Goal: Task Accomplishment & Management: Manage account settings

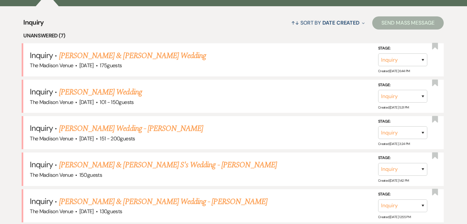
scroll to position [235, 0]
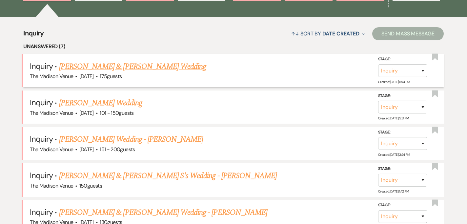
click at [155, 68] on link "[PERSON_NAME] & [PERSON_NAME] Wedding" at bounding box center [132, 67] width 147 height 12
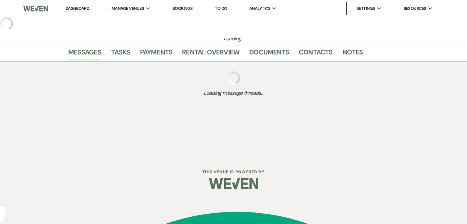
select select "5"
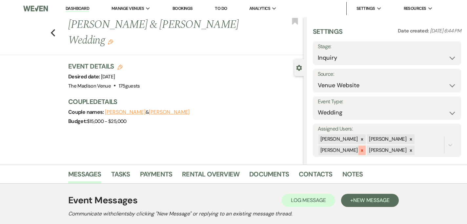
click at [361, 150] on icon at bounding box center [362, 150] width 2 height 2
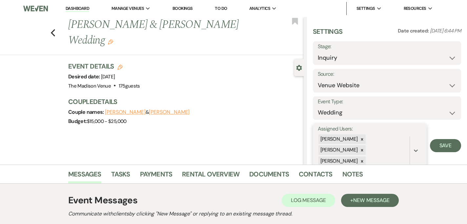
click at [401, 139] on div "[PERSON_NAME] [PERSON_NAME] [PERSON_NAME]" at bounding box center [364, 150] width 92 height 33
click at [363, 149] on icon at bounding box center [362, 150] width 2 height 2
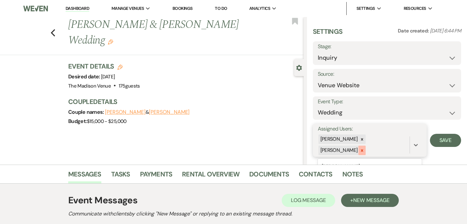
click at [362, 148] on icon at bounding box center [362, 150] width 5 height 5
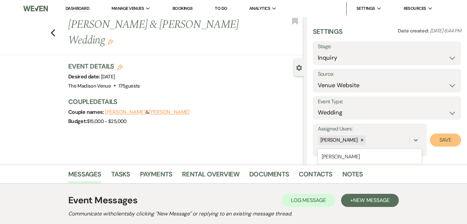
click at [438, 135] on button "Save" at bounding box center [445, 139] width 31 height 13
click at [229, 29] on h1 "[PERSON_NAME] & [PERSON_NAME] Wedding Edit" at bounding box center [161, 32] width 186 height 31
click at [113, 39] on use "button" at bounding box center [110, 41] width 5 height 5
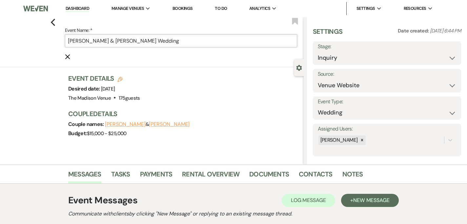
click at [194, 40] on input "[PERSON_NAME] & [PERSON_NAME] Wedding" at bounding box center [181, 40] width 232 height 13
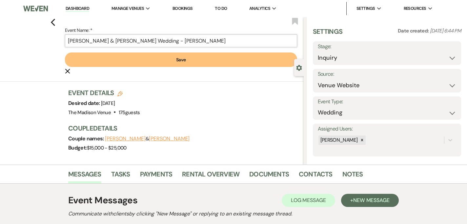
type input "[PERSON_NAME] & [PERSON_NAME] Wedding - [PERSON_NAME]"
click at [189, 62] on button "Save" at bounding box center [181, 59] width 232 height 14
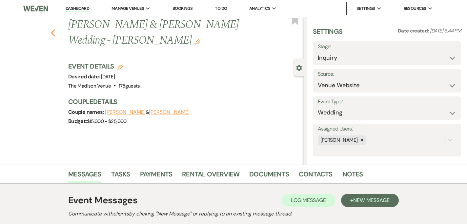
click at [54, 35] on use "button" at bounding box center [53, 32] width 4 height 7
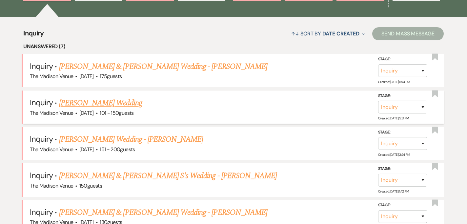
click at [117, 97] on link "[PERSON_NAME] Wedding" at bounding box center [100, 103] width 83 height 12
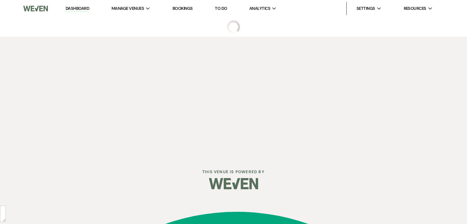
select select "2"
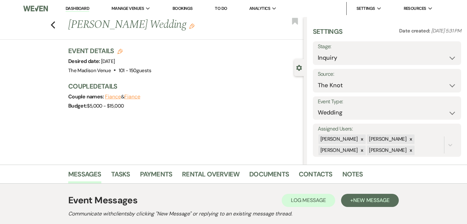
click at [192, 29] on icon "Edit" at bounding box center [191, 26] width 5 height 5
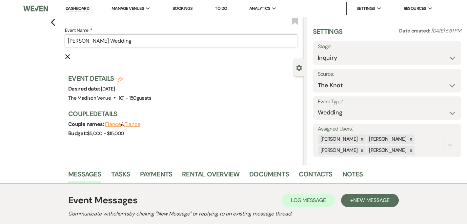
click at [173, 45] on input "[PERSON_NAME] Wedding" at bounding box center [181, 40] width 232 height 13
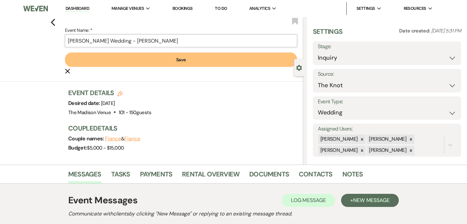
type input "[PERSON_NAME] Wedding - [PERSON_NAME]"
click at [180, 66] on button "Save" at bounding box center [181, 59] width 232 height 14
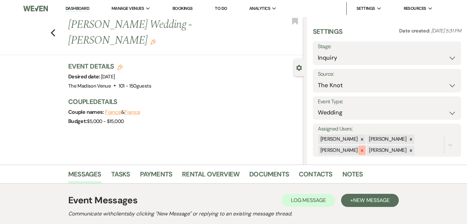
click at [362, 151] on div at bounding box center [361, 151] width 7 height 10
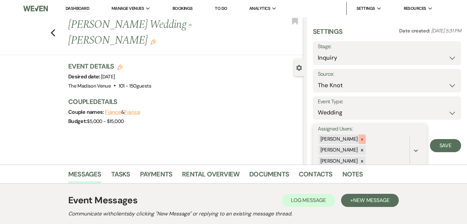
click at [360, 139] on icon at bounding box center [362, 139] width 5 height 5
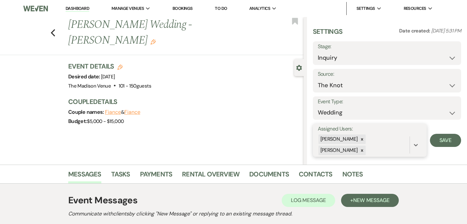
click at [403, 144] on div "[PERSON_NAME] [PERSON_NAME]" at bounding box center [364, 145] width 92 height 22
click at [363, 149] on icon at bounding box center [362, 150] width 2 height 2
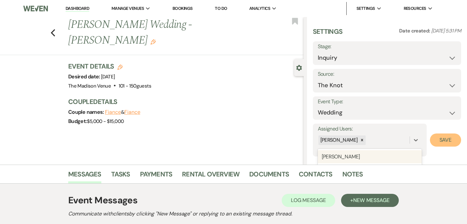
click at [446, 145] on button "Save" at bounding box center [445, 139] width 31 height 13
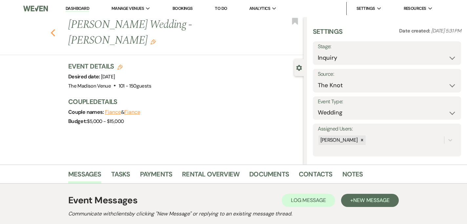
click at [51, 29] on use "button" at bounding box center [53, 32] width 4 height 7
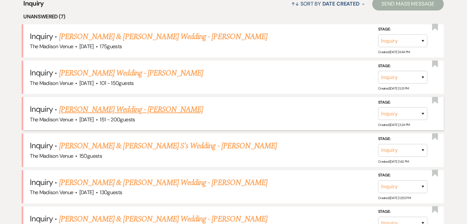
scroll to position [221, 0]
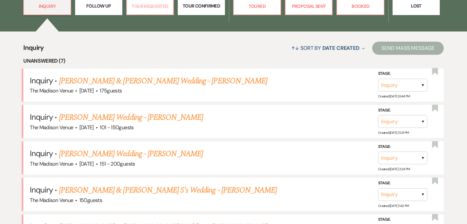
click at [162, 9] on p "Tour Requested" at bounding box center [150, 6] width 39 height 7
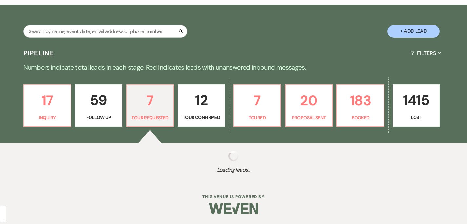
select select "2"
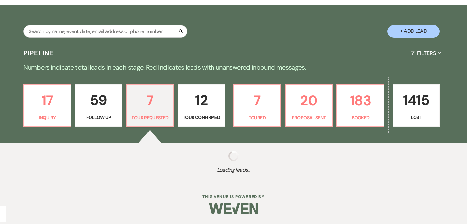
select select "2"
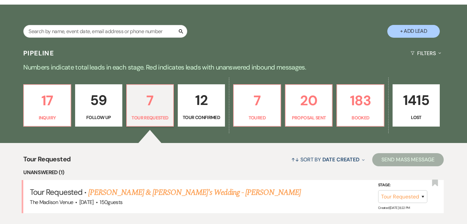
scroll to position [221, 0]
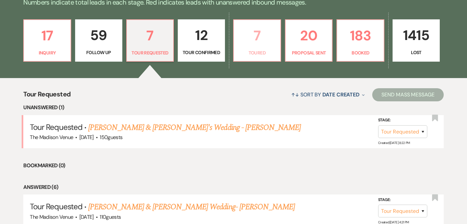
click at [264, 37] on p "7" at bounding box center [257, 36] width 39 height 22
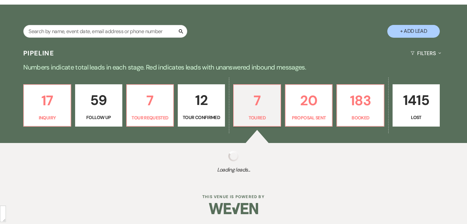
scroll to position [174, 0]
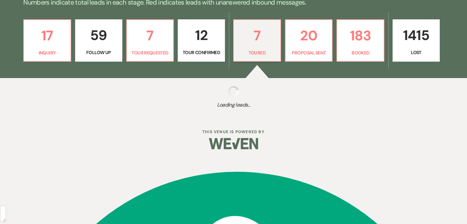
select select "5"
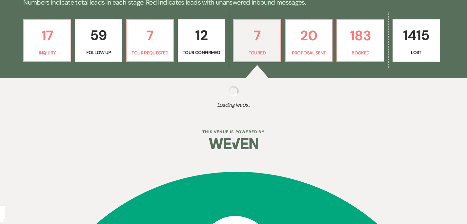
select select "5"
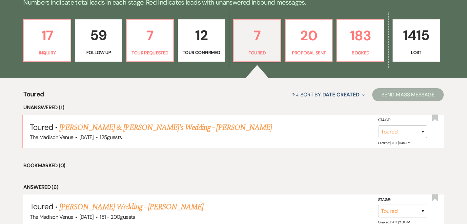
drag, startPoint x: 302, startPoint y: 74, endPoint x: 302, endPoint y: 69, distance: 4.6
click at [302, 73] on div "17 Inquiry 59 Follow Up 7 Tour Requested 12 Tour Confirmed 7 Toured 20 Proposal…" at bounding box center [233, 44] width 467 height 67
click at [302, 50] on p "Proposal Sent" at bounding box center [308, 52] width 39 height 7
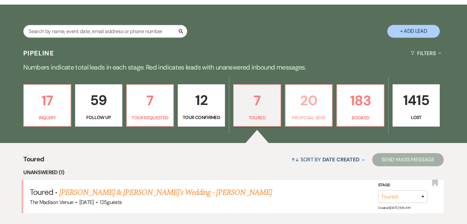
select select "6"
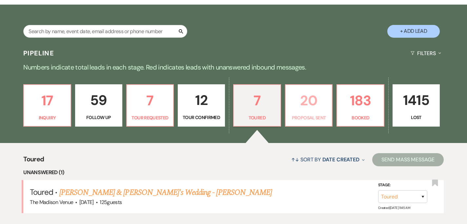
select select "6"
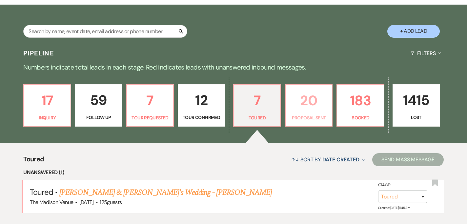
select select "6"
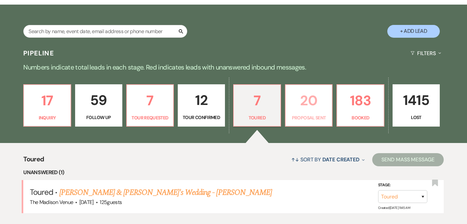
select select "6"
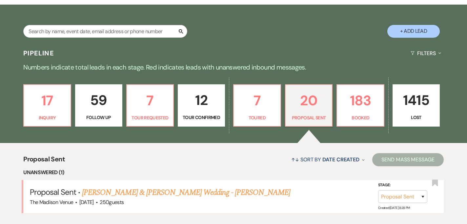
scroll to position [174, 0]
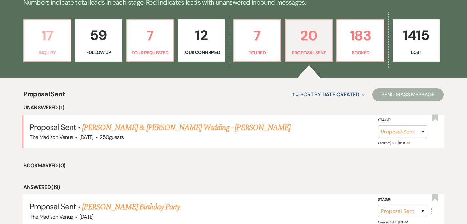
click at [51, 44] on p "17" at bounding box center [47, 36] width 39 height 22
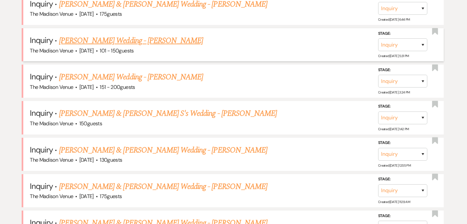
click at [149, 40] on link "[PERSON_NAME] Wedding - [PERSON_NAME]" at bounding box center [131, 41] width 144 height 12
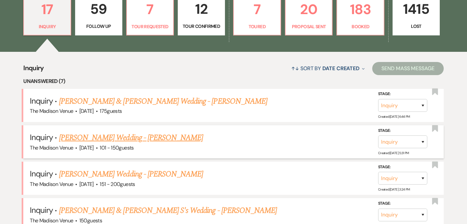
select select "2"
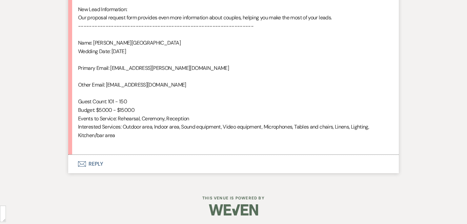
scroll to position [445, 0]
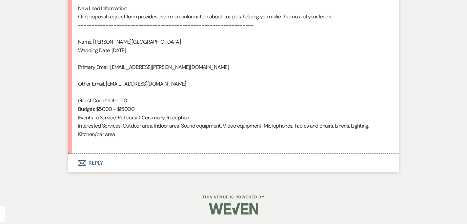
click at [140, 161] on button "Envelope Reply" at bounding box center [233, 163] width 330 height 18
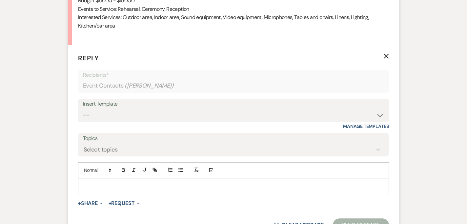
scroll to position [555, 0]
click at [141, 117] on select "-- Weven Planning Portal Introduction (Booked Events) Corporate Lead Follow Up …" at bounding box center [233, 114] width 301 height 13
select select "4626"
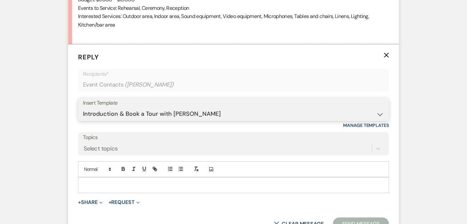
click at [83, 108] on select "-- Weven Planning Portal Introduction (Booked Events) Corporate Lead Follow Up …" at bounding box center [233, 114] width 301 height 13
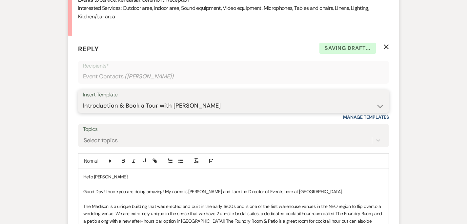
scroll to position [585, 0]
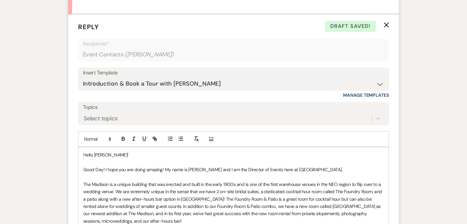
click at [345, 168] on p "Good Day! I hope you are doing amazing! My name is [PERSON_NAME] and I am the D…" at bounding box center [233, 169] width 300 height 7
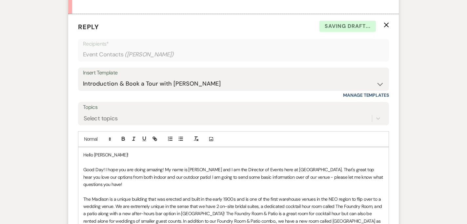
click at [148, 177] on p "Good Day! I hope you are doing amazing! My name is [PERSON_NAME] and I am the D…" at bounding box center [233, 177] width 300 height 22
click at [205, 179] on p "Good Day! I hope you are doing amazing! My name is [PERSON_NAME] and I am the D…" at bounding box center [233, 177] width 300 height 22
click at [216, 168] on p "Good Day! I hope you are doing amazing! My name is [PERSON_NAME] and I am the D…" at bounding box center [233, 177] width 300 height 22
click at [327, 181] on p "Good Day! I hope you are doing amazing! My name is [PERSON_NAME], and I am the …" at bounding box center [233, 177] width 300 height 22
click at [325, 178] on p "Good Day! I hope you are doing amazing! My name is [PERSON_NAME], and I am the …" at bounding box center [233, 177] width 300 height 22
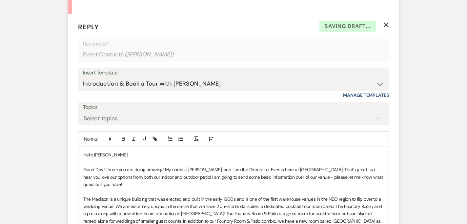
click at [0, 0] on span "—please" at bounding box center [0, 0] width 0 height 0
type textarea "- please"
click at [359, 172] on p "Good Day! I hope you are doing amazing! My name is [PERSON_NAME], and I am the …" at bounding box center [233, 177] width 300 height 22
click at [178, 174] on p "Good Day! I hope you are doing amazing! My name is [PERSON_NAME], and I am the …" at bounding box center [233, 177] width 300 height 22
click at [186, 194] on p at bounding box center [233, 191] width 300 height 7
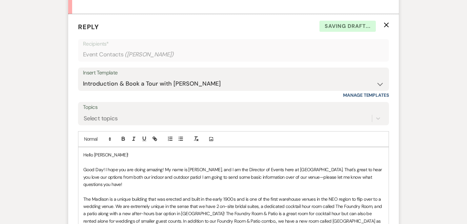
click at [157, 176] on p "Good Day! I hope you are doing amazing! My name is [PERSON_NAME], and I am the …" at bounding box center [233, 177] width 300 height 22
click at [165, 177] on p "Good Day! I hope you are doing amazing! My name is [PERSON_NAME], and I am the …" at bounding box center [233, 177] width 300 height 22
click at [289, 181] on p "Good Day! I hope you are doing amazing! My name is [PERSON_NAME], and I am the …" at bounding box center [233, 177] width 300 height 22
click at [288, 177] on p "Good Day! I hope you are doing amazing! My name is [PERSON_NAME], and I am the …" at bounding box center [233, 177] width 300 height 22
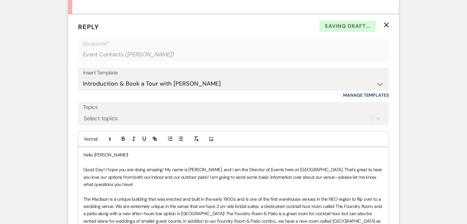
click at [158, 182] on p "Good Day! I hope you are doing amazing! My name is [PERSON_NAME], and I am the …" at bounding box center [233, 177] width 300 height 22
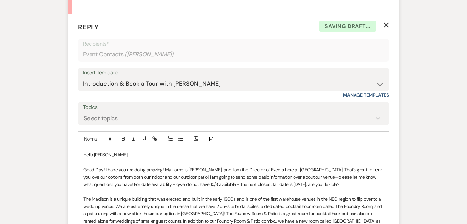
click at [168, 183] on p "Good Day! I hope you are doing amazing! My name is [PERSON_NAME], and I am the …" at bounding box center [233, 177] width 300 height 22
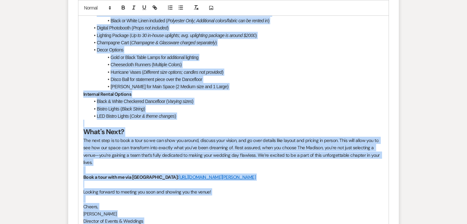
scroll to position [983, 0]
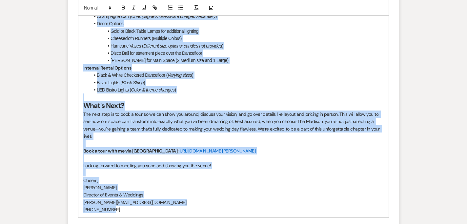
drag, startPoint x: 83, startPoint y: 154, endPoint x: 127, endPoint y: 209, distance: 71.3
copy div "Lorem Ipsum! Dolo Sit! A cons adi eli seddo eiusmod! Te inci ut Labor Etdolor, …"
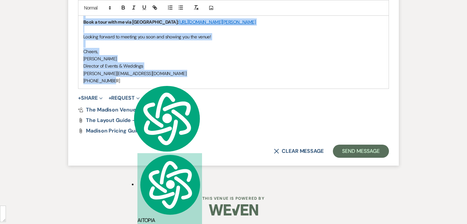
scroll to position [1113, 0]
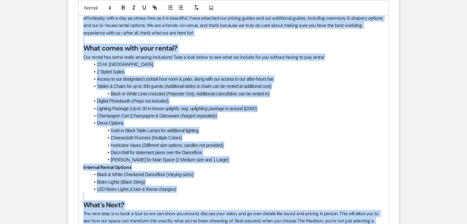
click at [322, 109] on li "Lighting Package ( Up to 30 in-house uplights; avg. uplighting package is aroun…" at bounding box center [237, 108] width 294 height 7
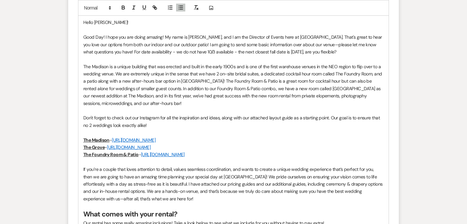
scroll to position [701, 0]
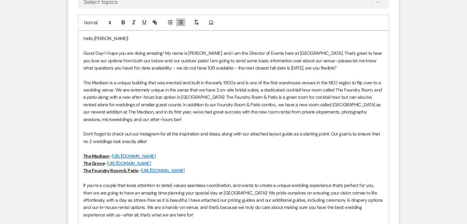
click at [345, 66] on p "Good Day! I hope you are doing amazing! My name is [PERSON_NAME], and I am the …" at bounding box center [233, 60] width 300 height 22
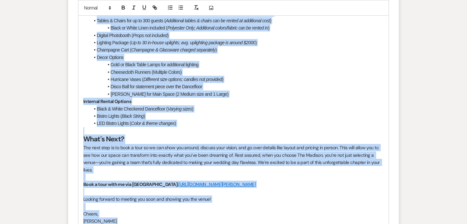
scroll to position [1120, 0]
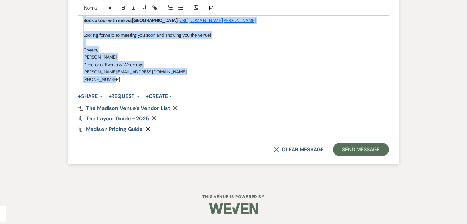
drag, startPoint x: 83, startPoint y: 35, endPoint x: 127, endPoint y: 83, distance: 64.8
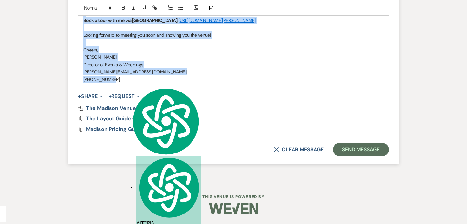
copy div "Lorem Ipsum! Dolo Sit! A cons adi eli seddo eiusmod! Te inci ut Labor Etdolor, …"
click at [356, 151] on button "Send Message" at bounding box center [361, 149] width 56 height 13
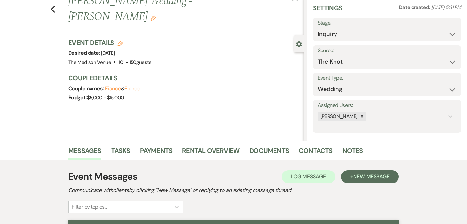
scroll to position [0, 0]
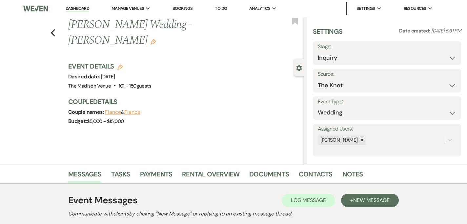
click at [334, 50] on label "Stage:" at bounding box center [387, 47] width 138 height 10
click at [332, 57] on select "Inquiry Follow Up Tour Requested Tour Confirmed Toured Proposal Sent Booked Lost" at bounding box center [387, 57] width 138 height 13
select select "9"
click at [318, 51] on select "Inquiry Follow Up Tour Requested Tour Confirmed Toured Proposal Sent Booked Lost" at bounding box center [387, 57] width 138 height 13
click at [436, 56] on button "Save" at bounding box center [444, 53] width 31 height 13
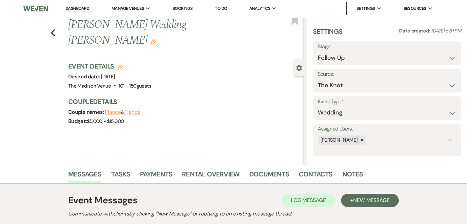
click at [73, 9] on link "Dashboard" at bounding box center [78, 9] width 24 height 6
select select "9"
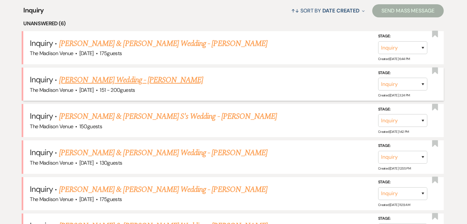
scroll to position [252, 0]
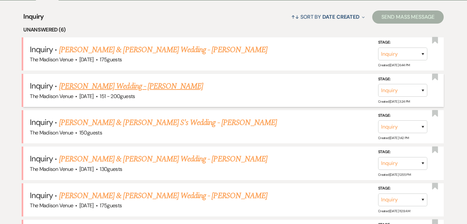
click at [132, 83] on link "[PERSON_NAME] Wedding - [PERSON_NAME]" at bounding box center [131, 86] width 144 height 12
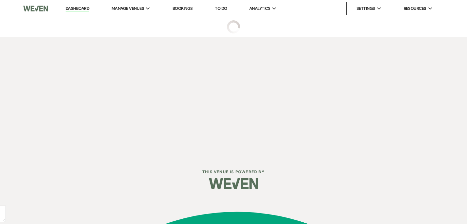
select select "2"
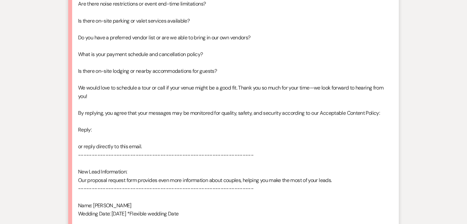
scroll to position [714, 0]
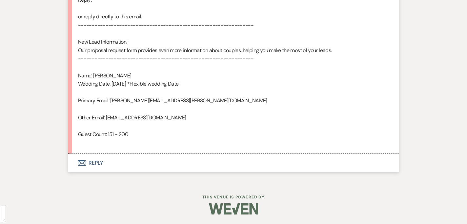
click at [103, 164] on button "Envelope Reply" at bounding box center [233, 163] width 330 height 18
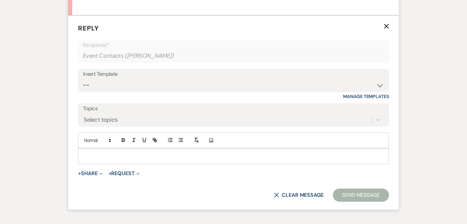
scroll to position [852, 0]
click at [111, 81] on select "-- Weven Planning Portal Introduction (Booked Events) Corporate Lead Follow Up …" at bounding box center [233, 84] width 301 height 13
select select "4626"
click at [83, 78] on select "-- Weven Planning Portal Introduction (Booked Events) Corporate Lead Follow Up …" at bounding box center [233, 84] width 301 height 13
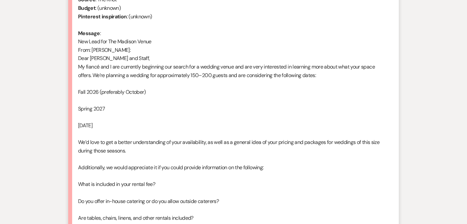
scroll to position [347, 0]
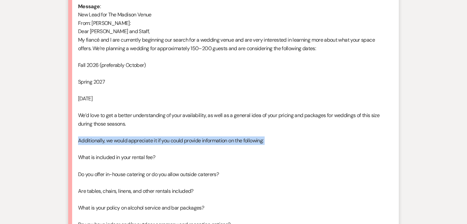
drag, startPoint x: 78, startPoint y: 140, endPoint x: 98, endPoint y: 151, distance: 22.4
click at [98, 151] on div "From : [PERSON_NAME] Event : [PERSON_NAME] Event Desired date : [DATE] Anticipa…" at bounding box center [233, 220] width 311 height 587
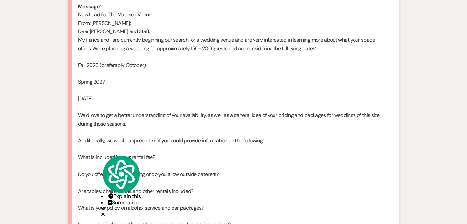
click at [104, 98] on div "From : [PERSON_NAME] Event : [PERSON_NAME] Event Desired date : [DATE] Anticipa…" at bounding box center [233, 220] width 311 height 587
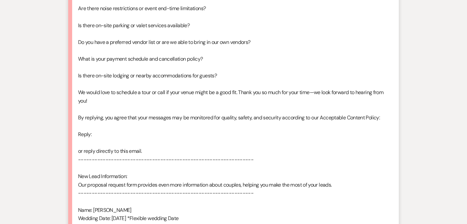
scroll to position [514, 0]
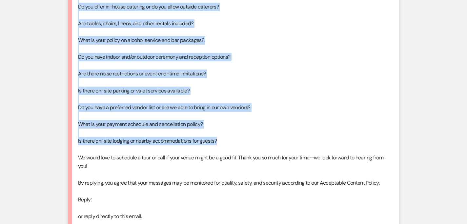
drag, startPoint x: 93, startPoint y: 47, endPoint x: 222, endPoint y: 141, distance: 159.8
click at [222, 141] on div "From : [PERSON_NAME] Event : [PERSON_NAME] Event Desired date : [DATE] Anticipa…" at bounding box center [233, 52] width 311 height 587
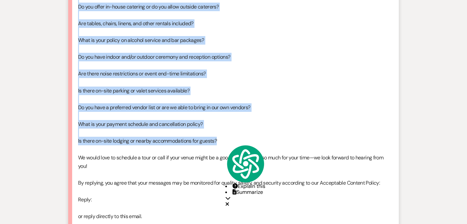
copy div "Lo’ip dolorsit a consect adi elitseddoeius 280–873 tempor inc utl etdoloremag a…"
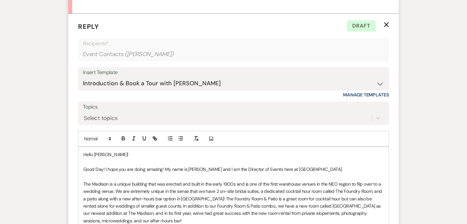
scroll to position [862, 0]
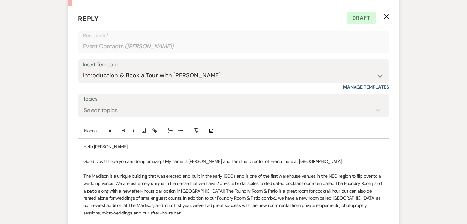
click at [332, 164] on p "Good Day! I hope you are doing amazing! My name is [PERSON_NAME] and I am the D…" at bounding box center [233, 161] width 300 height 7
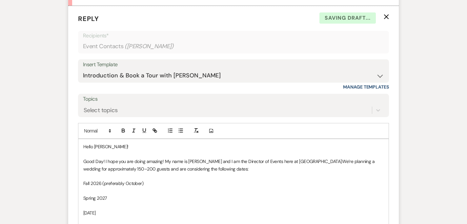
click at [327, 162] on span "We’re planning a wedding for approximately 150–200 guests and are considering t…" at bounding box center [229, 164] width 292 height 13
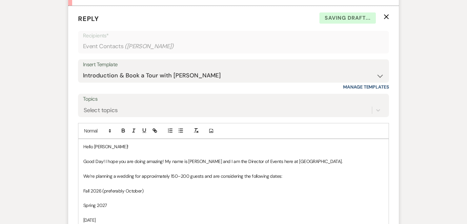
click at [358, 157] on p at bounding box center [233, 153] width 300 height 7
click at [350, 159] on p "Good Day! I hope you are doing amazing! My name is [PERSON_NAME] and I am the D…" at bounding box center [233, 161] width 300 height 7
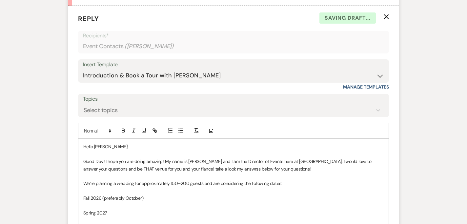
click at [186, 168] on p "Good Day! I hope you are doing amazing! My name is [PERSON_NAME] and I am the D…" at bounding box center [233, 165] width 300 height 15
click at [192, 168] on p "Good Day! I hope you are doing amazing! My name is [PERSON_NAME] and I am the D…" at bounding box center [233, 165] width 300 height 15
click at [219, 169] on p "Good Day! I hope you are doing amazing! My name is [PERSON_NAME] and I am the D…" at bounding box center [233, 165] width 300 height 15
click at [230, 168] on p "Good Day! I hope you are doing amazing! My name is [PERSON_NAME] and I am the D…" at bounding box center [233, 165] width 300 height 15
click at [0, 0] on span "answers" at bounding box center [0, 0] width 0 height 0
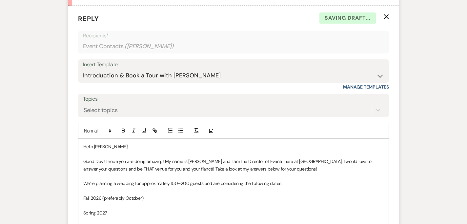
click at [288, 165] on p "Good Day! I hope you are doing amazing! My name is [PERSON_NAME] and I am the D…" at bounding box center [233, 165] width 300 height 15
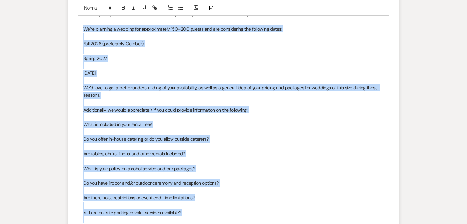
scroll to position [1084, 0]
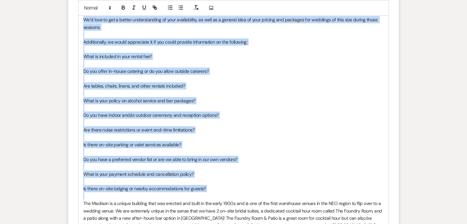
drag, startPoint x: 84, startPoint y: 185, endPoint x: 212, endPoint y: 195, distance: 128.5
click at [182, 8] on icon "button" at bounding box center [181, 8] width 6 height 6
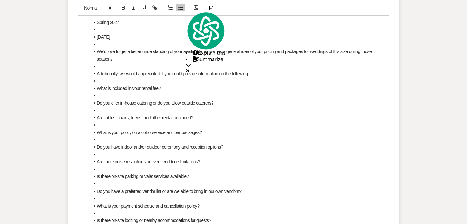
click at [133, 117] on span "Are tables, chairs, linens, and other rentals included?" at bounding box center [145, 117] width 96 height 5
click at [118, 127] on li at bounding box center [237, 124] width 294 height 7
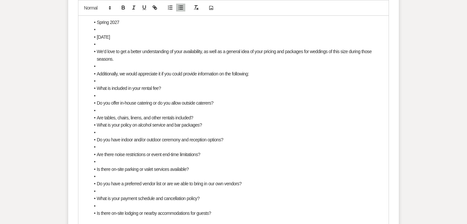
click at [119, 114] on li "Are tables, chairs, linens, and other rentals included?" at bounding box center [237, 117] width 294 height 7
click at [118, 111] on li at bounding box center [237, 110] width 294 height 7
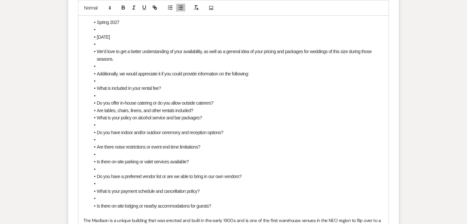
click at [116, 95] on li at bounding box center [237, 95] width 294 height 7
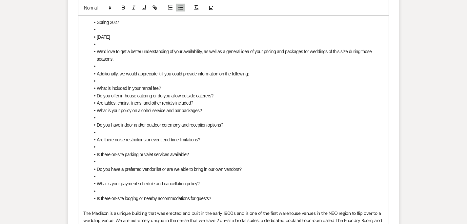
click at [121, 78] on li at bounding box center [237, 80] width 294 height 7
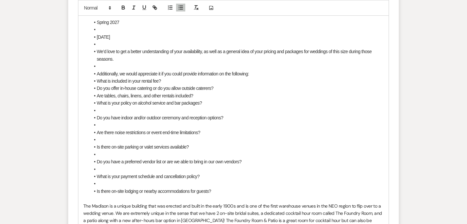
click at [118, 67] on li at bounding box center [237, 66] width 294 height 7
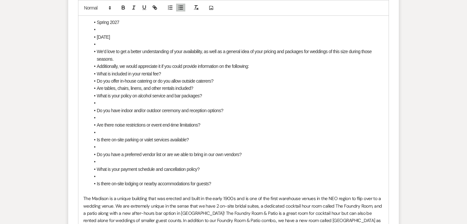
click at [113, 43] on li at bounding box center [237, 44] width 294 height 7
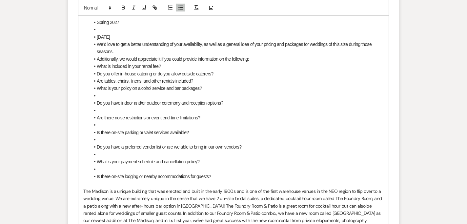
click at [111, 29] on li at bounding box center [237, 29] width 294 height 7
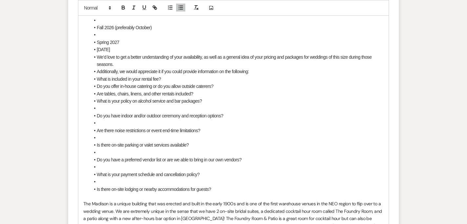
scroll to position [1010, 0]
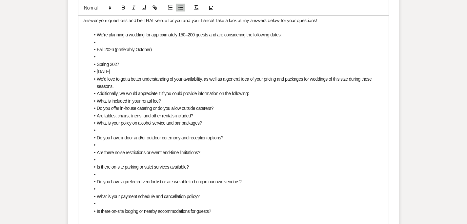
click at [102, 57] on li at bounding box center [237, 56] width 294 height 7
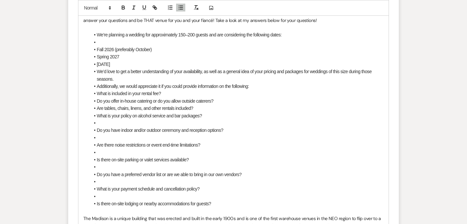
click at [106, 43] on li at bounding box center [237, 42] width 294 height 7
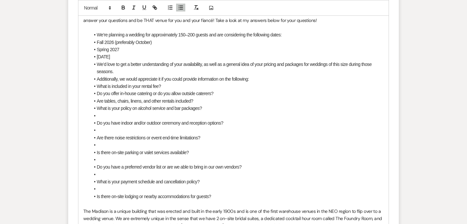
click at [96, 44] on li "Fall 2026 (preferably October)" at bounding box center [237, 42] width 294 height 7
click at [97, 49] on span at bounding box center [97, 49] width 0 height 7
click at [96, 53] on li "[DATE]" at bounding box center [237, 56] width 294 height 7
click at [97, 80] on span "Additionally, we would appreciate it if you could provide information on the fo…" at bounding box center [173, 78] width 152 height 5
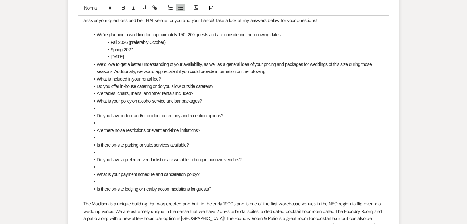
click at [97, 79] on span "What is included in your rental fee?" at bounding box center [129, 78] width 64 height 5
click at [97, 85] on span "Do you offer in-house catering or do you allow outside caterers?" at bounding box center [155, 86] width 117 height 5
click at [96, 94] on li "Are tables, chairs, linens, and other rentals included?" at bounding box center [237, 93] width 294 height 7
click at [97, 98] on span "What is your policy on alcohol service and bar packages?" at bounding box center [149, 100] width 105 height 5
click at [99, 108] on li at bounding box center [237, 108] width 294 height 7
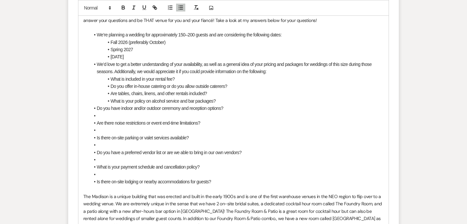
click at [97, 110] on span "Do you have indoor and/or outdoor ceremony and reception options?" at bounding box center [160, 108] width 127 height 5
click at [98, 118] on li at bounding box center [237, 115] width 294 height 7
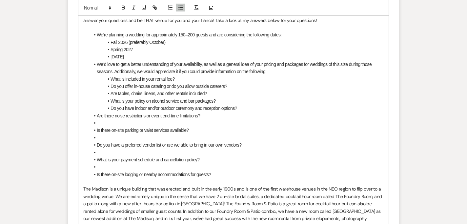
click at [100, 125] on li at bounding box center [237, 122] width 294 height 7
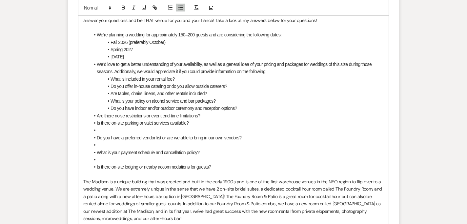
click at [108, 128] on li at bounding box center [237, 130] width 294 height 7
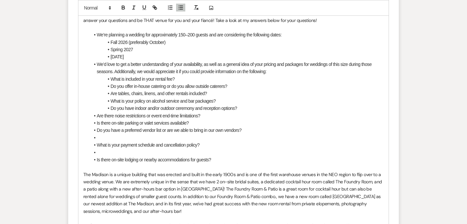
click at [108, 136] on li at bounding box center [237, 137] width 294 height 7
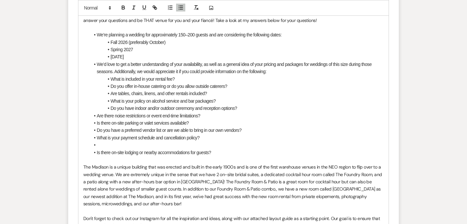
click at [108, 141] on li "What is your payment schedule and cancellation policy?" at bounding box center [237, 137] width 294 height 7
click at [107, 146] on li at bounding box center [237, 144] width 294 height 7
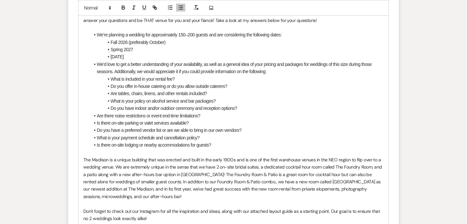
click at [212, 115] on li "Are there noise restrictions or event end-time limitations?" at bounding box center [237, 115] width 294 height 7
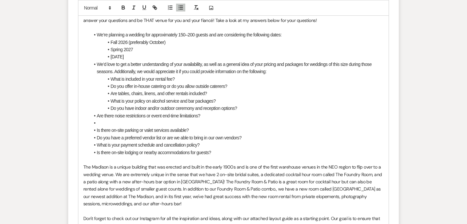
click at [97, 117] on span "Are there noise restrictions or event end-time limitations?" at bounding box center [149, 115] width 104 height 5
click at [97, 130] on span "Is there on-site parking or valet services available?" at bounding box center [143, 129] width 92 height 5
click at [96, 136] on li "Do you have a preferred vendor list or are we able to bring in our own vendors?" at bounding box center [237, 137] width 294 height 7
click at [101, 146] on span "What is your payment schedule and cancellation policy?" at bounding box center [148, 144] width 103 height 5
click at [97, 152] on span at bounding box center [97, 152] width 0 height 7
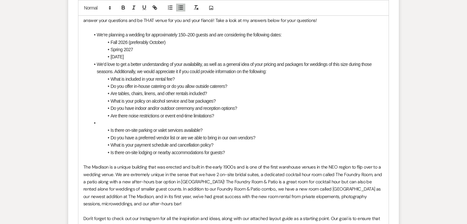
click at [107, 121] on li at bounding box center [237, 122] width 294 height 7
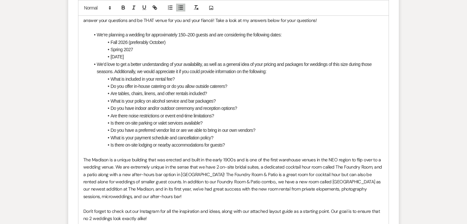
click at [203, 76] on li "What is included in your rental fee?" at bounding box center [237, 78] width 294 height 7
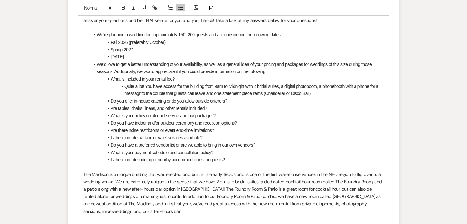
click at [261, 93] on span "Quite a lot! You have access for the building from 9am to Midnight with 2 brida…" at bounding box center [251, 90] width 255 height 12
click at [0, 0] on span "item" at bounding box center [0, 0] width 0 height 0
click at [216, 93] on span "Quite a lot! You have access for the building from 9am to Midnight with 2 brida…" at bounding box center [251, 90] width 255 height 12
click at [213, 94] on span "Quite a lot! You have access for the building from 9am to Midnight with 2 brida…" at bounding box center [251, 90] width 255 height 12
click at [136, 93] on span "Quite a lot! You have access for the building from 9am to Midnight with 2 brida…" at bounding box center [251, 90] width 255 height 12
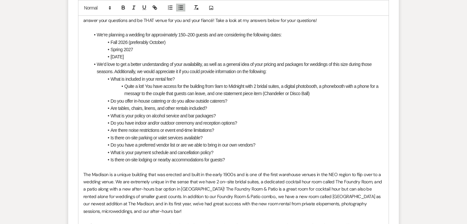
click at [0, 0] on div "message" at bounding box center [0, 0] width 0 height 0
click at [219, 87] on span "Quite a lot! You have access for the building from 9am to Midnight with 2 brida…" at bounding box center [251, 90] width 255 height 12
click at [326, 86] on span "Quite a lot! You have access for the building from 9 am to Midnight with 2 brid…" at bounding box center [252, 90] width 256 height 12
click at [0, 0] on span "phone booth" at bounding box center [0, 0] width 0 height 0
click at [324, 95] on li "Quite a lot! You have access for the building from 9 am to Midnight with 2 brid…" at bounding box center [237, 90] width 294 height 15
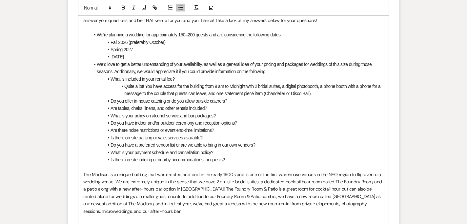
click at [166, 92] on span "Quite a lot! You have access for the building from 9 am to Midnight with 2 brid…" at bounding box center [252, 90] width 257 height 12
click at [148, 78] on span "What is included in your rental fee?" at bounding box center [142, 78] width 64 height 5
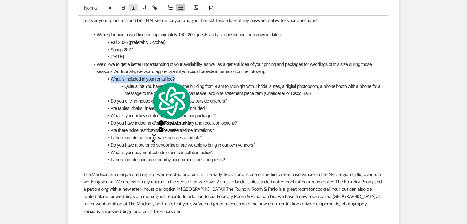
click at [135, 9] on icon "button" at bounding box center [134, 8] width 6 height 6
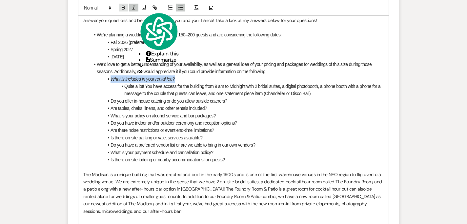
click at [125, 9] on icon "button" at bounding box center [123, 8] width 6 height 6
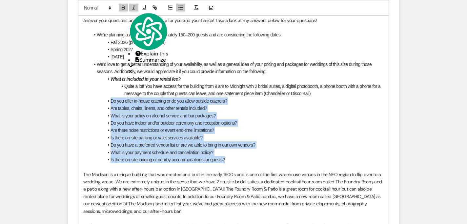
drag, startPoint x: 111, startPoint y: 99, endPoint x: 227, endPoint y: 157, distance: 129.7
click at [227, 157] on ul "We’re planning a wedding for approximately 150–200 guests and are considering t…" at bounding box center [237, 97] width 294 height 132
click at [122, 7] on icon "button" at bounding box center [123, 7] width 2 height 2
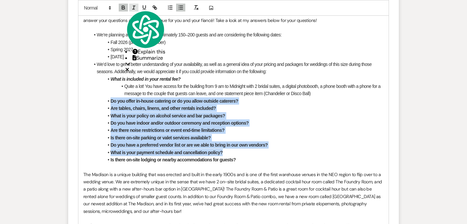
click at [133, 7] on icon "button" at bounding box center [134, 8] width 6 height 6
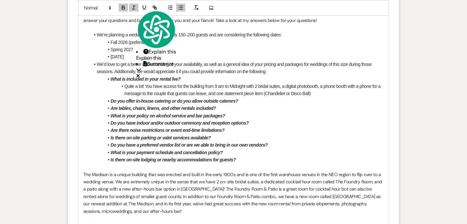
click at [276, 134] on li "Is there on-site parking or valet services available?" at bounding box center [237, 137] width 294 height 7
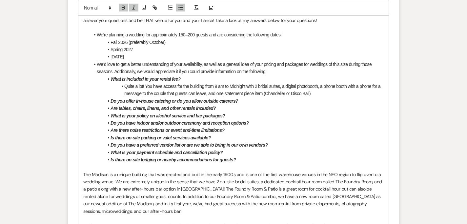
click at [330, 97] on li "Do you offer in-house catering or do you allow outside caterers?" at bounding box center [237, 100] width 294 height 7
click at [321, 92] on li "Quite a lot! You have access for the building from 9 am to Midnight with 2 brid…" at bounding box center [237, 90] width 294 height 15
click at [181, 86] on span "Quite a lot! You have access for the building from 9 am to Midnight with 2 brid…" at bounding box center [252, 90] width 257 height 12
click at [249, 101] on li "Do you offer in-house catering or do you allow outside caterers?" at bounding box center [237, 100] width 294 height 7
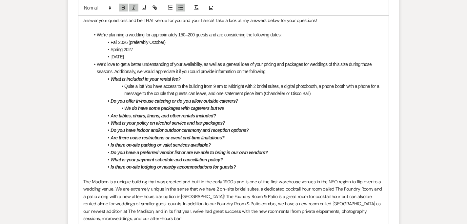
click at [198, 108] on em "We do have some packages with cagterers but we" at bounding box center [173, 108] width 99 height 5
click at [229, 108] on li "We do have some packages with caterers but we" at bounding box center [237, 108] width 294 height 7
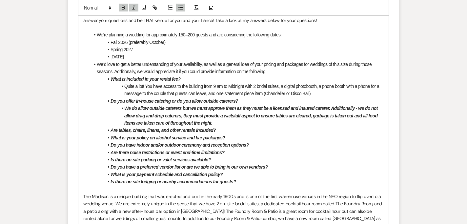
click at [155, 120] on em "We do allow outside caterers but we must approve them as they must be a license…" at bounding box center [251, 116] width 254 height 20
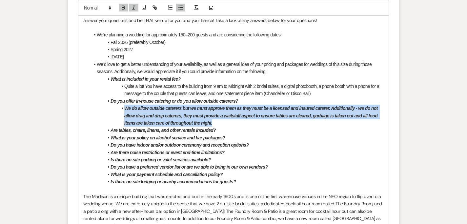
click at [155, 120] on em "We do allow outside caterers but we must approve them as they must be a license…" at bounding box center [251, 116] width 254 height 20
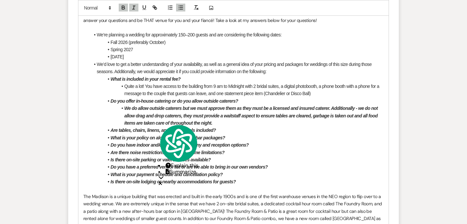
click at [121, 2] on div "Add Photo" at bounding box center [233, 8] width 311 height 16
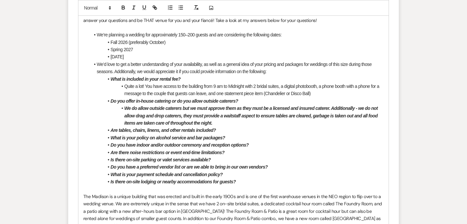
click at [144, 110] on li "We do allow outside caterers but we must approve them as they must be a license…" at bounding box center [237, 116] width 294 height 22
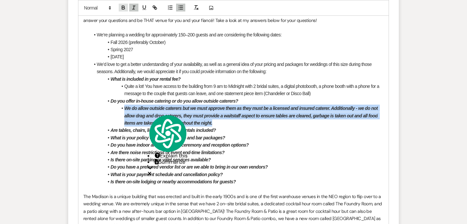
click at [124, 10] on icon "button" at bounding box center [123, 8] width 6 height 6
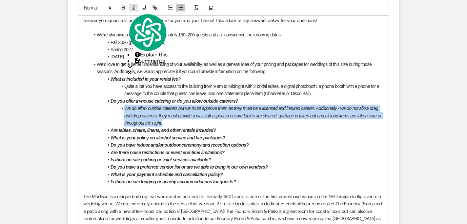
click at [133, 9] on line "button" at bounding box center [133, 9] width 2 height 0
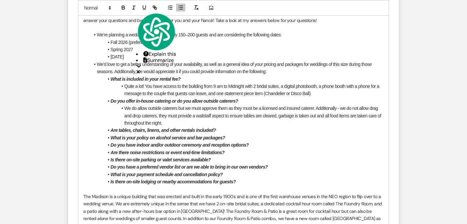
click at [166, 89] on li "Quite a lot! You have access to the building from 9 am to Midnight with 2 brida…" at bounding box center [237, 90] width 294 height 15
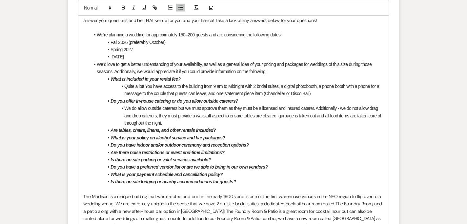
click at [225, 132] on li "Are tables, chairs, linens, and other rentals included?" at bounding box center [237, 130] width 294 height 7
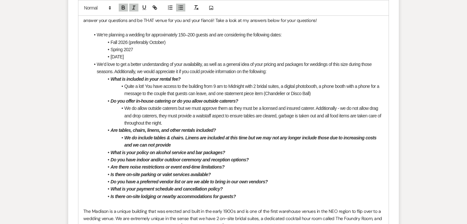
click at [136, 138] on em "We do include tables & chairs. Linens are included at this time but we may not …" at bounding box center [250, 141] width 253 height 12
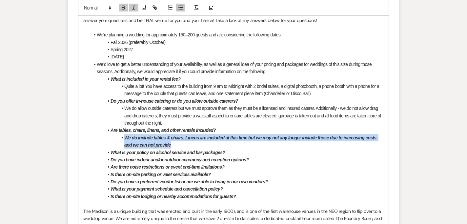
click at [136, 138] on em "We do include tables & chairs. Linens are included at this time but we may not …" at bounding box center [250, 141] width 253 height 12
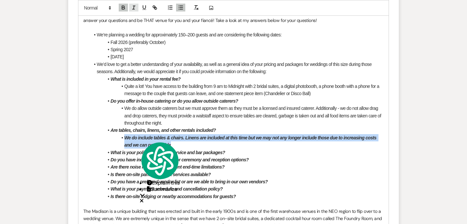
click at [132, 5] on icon "button" at bounding box center [134, 8] width 6 height 6
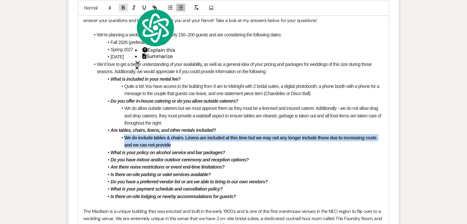
click at [122, 7] on icon "button" at bounding box center [123, 8] width 6 height 6
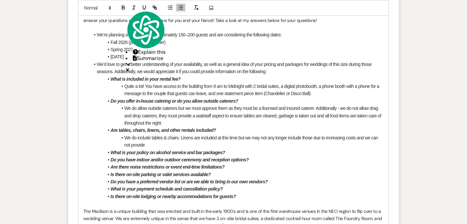
click at [234, 151] on li "What is your policy on alcohol service and bar packages?" at bounding box center [237, 152] width 294 height 7
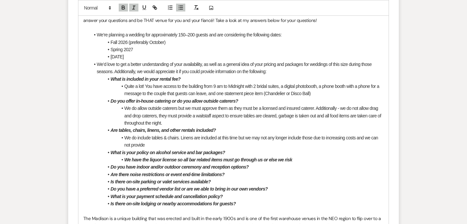
click at [206, 157] on em "We have the liquor license so all bar related items must go through us or else …" at bounding box center [208, 159] width 168 height 5
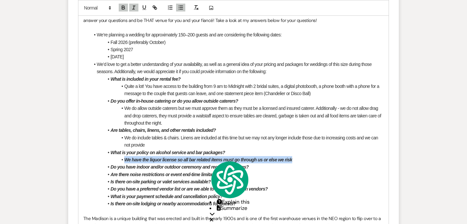
click at [206, 157] on em "We have the liquor license so all bar related items must go through us or else …" at bounding box center [208, 159] width 168 height 5
click at [131, 5] on icon "button" at bounding box center [134, 8] width 6 height 6
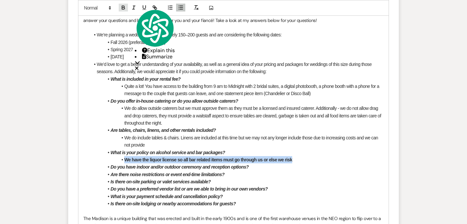
click at [121, 10] on icon "button" at bounding box center [123, 8] width 6 height 6
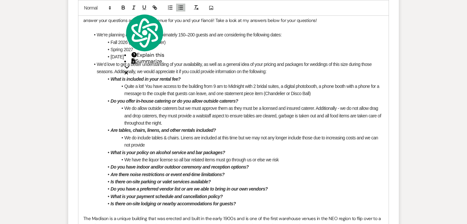
click at [253, 168] on li "Do you have indoor and/or outdoor ceremony and reception options?" at bounding box center [237, 166] width 294 height 7
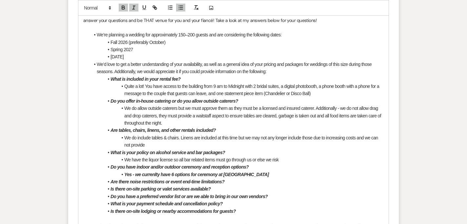
click at [218, 176] on em "Yes - we currenlty have 6 options for ceremony at [GEOGRAPHIC_DATA]" at bounding box center [196, 174] width 145 height 5
click at [214, 176] on em "Yes - we currenlty have 6 options for ceremony at [GEOGRAPHIC_DATA]" at bounding box center [196, 174] width 145 height 5
click at [152, 173] on em "Yes - we currenlty have 6 options for the ceremony at [GEOGRAPHIC_DATA]" at bounding box center [200, 174] width 152 height 5
click at [0, 0] on div "currently" at bounding box center [0, 0] width 0 height 0
click at [193, 160] on span "We have the liquor license so all bar related items must go through us or else …" at bounding box center [201, 159] width 154 height 5
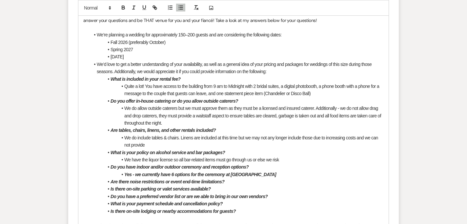
click at [164, 143] on li "We do include tables & chairs. Linens are included at this time but we may not …" at bounding box center [237, 141] width 294 height 15
click at [244, 140] on li "We do include tables & chairs. Linens are included at this time but we may not …" at bounding box center [237, 141] width 294 height 15
click at [271, 138] on span "We do include tables & chairs. Linens are included at this time, but we may no …" at bounding box center [251, 141] width 255 height 12
click at [273, 138] on span "We do include tables & chairs. Linens are included at this time, but we may no …" at bounding box center [251, 141] width 255 height 12
click at [276, 139] on span "We do include tables & chairs. Linens are included at this time, but we may no …" at bounding box center [251, 141] width 255 height 12
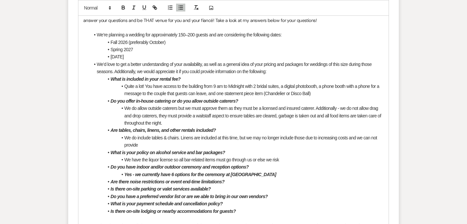
click at [360, 138] on span "We do include tables & chairs. Linens are included at this time, but we may no …" at bounding box center [251, 141] width 254 height 12
click at [157, 145] on li "We do include tables & chairs. Linens are included at this time, but we may no …" at bounding box center [237, 141] width 294 height 15
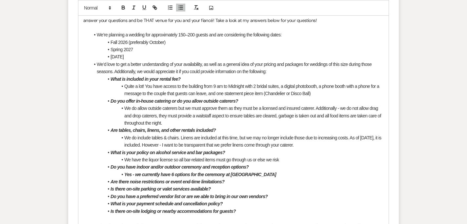
click at [304, 140] on li "We do include tables & chairs. Linens are included at this time, but we may no …" at bounding box center [237, 141] width 294 height 15
click at [303, 136] on span "We do include tables & chairs. Linens are included at this time, but we may no …" at bounding box center [253, 141] width 258 height 12
click at [150, 143] on span "We do include tables & chairs. Linens are included at this time, but we may no …" at bounding box center [252, 141] width 257 height 12
click at [291, 162] on li "We have the liquor license so all bar-related items must go through us or else …" at bounding box center [237, 159] width 294 height 7
click at [236, 177] on li "Yes - we currently have 6 options for the ceremony at [GEOGRAPHIC_DATA]" at bounding box center [237, 174] width 294 height 7
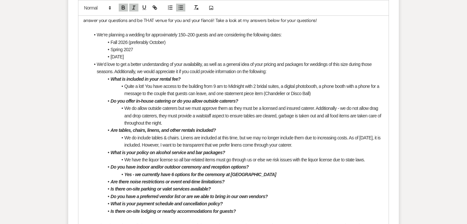
click at [236, 177] on li "Yes - we currently have 6 options for the ceremony at [GEOGRAPHIC_DATA]" at bounding box center [237, 174] width 294 height 7
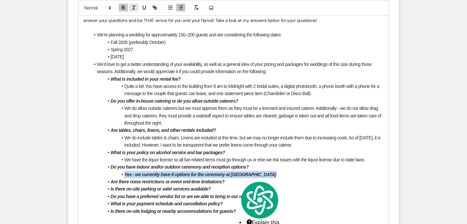
click at [134, 10] on icon "button" at bounding box center [134, 8] width 6 height 6
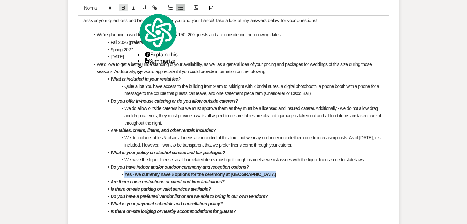
click at [121, 7] on icon "button" at bounding box center [123, 8] width 6 height 6
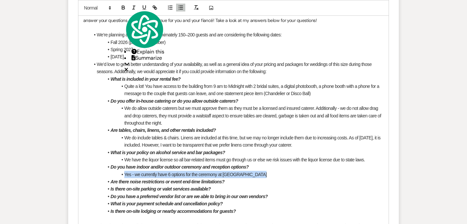
click at [255, 175] on li "Yes - we currently have 6 options for the ceremony at [GEOGRAPHIC_DATA]" at bounding box center [237, 174] width 294 height 7
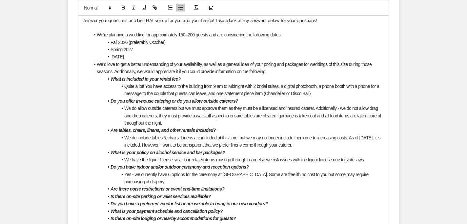
click at [278, 178] on li "Yes - we currently have 6 options for the ceremony at [GEOGRAPHIC_DATA]. Some a…" at bounding box center [237, 178] width 294 height 15
click at [276, 172] on span "Yes - we currently have 6 options for the ceremony at [GEOGRAPHIC_DATA]. Some a…" at bounding box center [246, 178] width 245 height 12
click at [317, 175] on span "Yes - we currently have 6 options for the ceremony at [GEOGRAPHIC_DATA]. Some a…" at bounding box center [248, 178] width 248 height 12
click at [313, 174] on span "Yes - we currently have 6 options for the ceremony at [GEOGRAPHIC_DATA]. Some a…" at bounding box center [248, 178] width 248 height 12
click at [362, 178] on li "Yes - we currently have 6 options for the ceremony at [GEOGRAPHIC_DATA]. Some a…" at bounding box center [237, 178] width 294 height 15
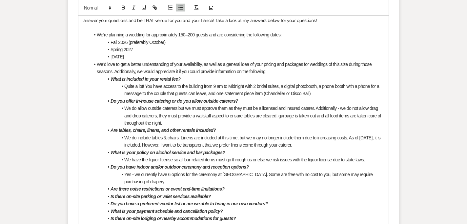
click at [362, 173] on span "Yes - we currently have 6 options for the ceremony at [GEOGRAPHIC_DATA]. Some a…" at bounding box center [248, 178] width 249 height 12
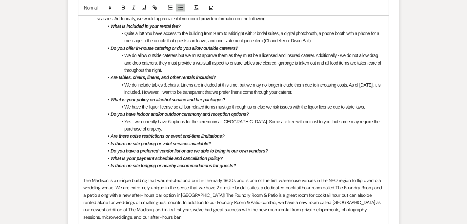
scroll to position [1067, 0]
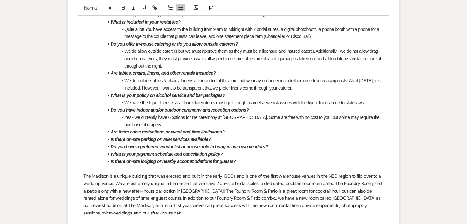
click at [226, 131] on li "Are there noise restrictions or event end-time limitations?" at bounding box center [237, 131] width 294 height 7
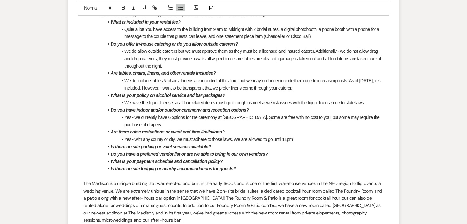
click at [268, 144] on li "Is there on-site parking or valet services available?" at bounding box center [237, 146] width 294 height 7
click at [227, 143] on li "Is there on-site parking or valet services available?" at bounding box center [237, 146] width 294 height 7
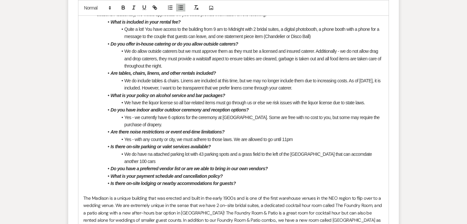
click at [337, 154] on li "We do have na attached parking lot with 43 parking spots and a grass field to t…" at bounding box center [237, 157] width 294 height 15
click at [382, 156] on li "We do have na attached parking lot with 43 parking spots and a grass field to t…" at bounding box center [237, 157] width 294 height 15
click at [281, 165] on li "Do you have a preferred vendor list or are we able to bring in our own vendors?" at bounding box center [237, 168] width 294 height 7
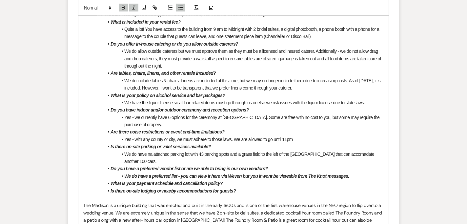
click at [274, 173] on em "We do have a preferred list - you can view it here via Weven but you it wont be…" at bounding box center [236, 175] width 225 height 5
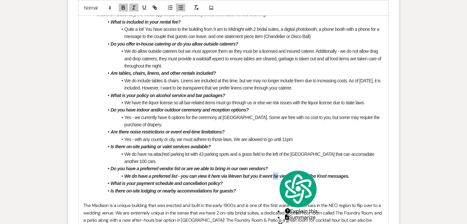
click at [274, 173] on em "We do have a preferred list - you can view it here via Weven but you it wont be…" at bounding box center [236, 175] width 225 height 5
click at [272, 173] on em "We do have a preferred list - you can view it here via Weven but you it wont be…" at bounding box center [236, 175] width 225 height 5
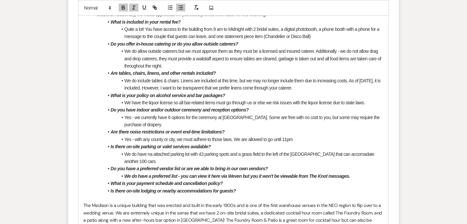
click at [262, 173] on em "We do have a preferred list - you can view it here via Weven but you it won't b…" at bounding box center [236, 175] width 225 height 5
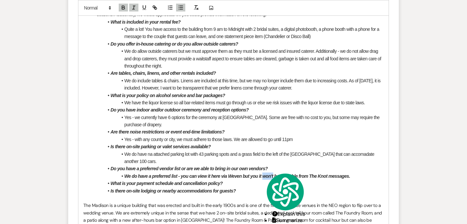
click at [262, 173] on em "We do have a preferred list - you can view it here via Weven but you it won't b…" at bounding box center [236, 175] width 225 height 5
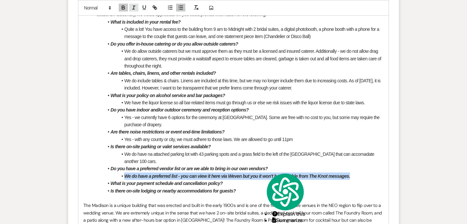
click at [132, 8] on icon "button" at bounding box center [134, 8] width 6 height 6
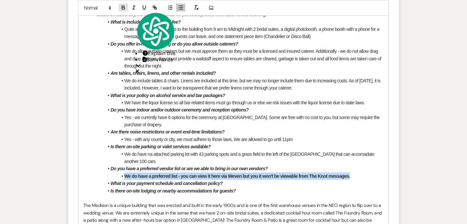
click at [123, 8] on icon "button" at bounding box center [123, 9] width 3 height 2
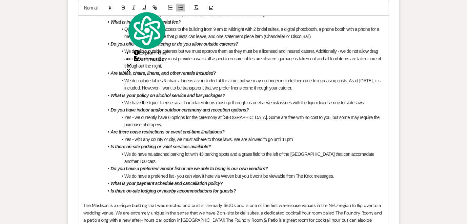
click at [172, 166] on em "Do you have a preferred vendor list or are we able to bring in our own vendors?" at bounding box center [188, 168] width 157 height 5
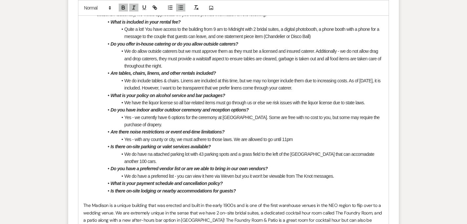
click at [179, 173] on span "We do have a preferred list - you can view it here via Weven but you it won't b…" at bounding box center [228, 175] width 209 height 5
click at [273, 180] on li "What is your payment schedule and cancellation policy?" at bounding box center [237, 183] width 294 height 7
click at [280, 172] on li "We do have a preferred list - you can view it here via Weven but you it won't b…" at bounding box center [237, 175] width 294 height 7
click at [356, 165] on li "Do you have a preferred vendor list or are we able to bring in our own vendors?" at bounding box center [237, 168] width 294 height 7
click at [229, 180] on li "What is your payment schedule and cancellation policy?" at bounding box center [237, 183] width 294 height 7
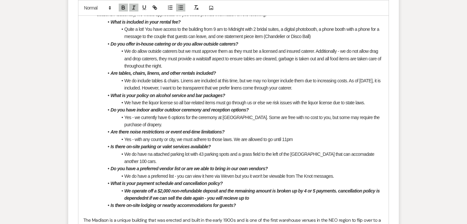
click at [143, 191] on em "We operate off a $2,000 non-refundable deposit and the remaining amount is brok…" at bounding box center [252, 194] width 256 height 12
click at [138, 209] on p at bounding box center [233, 212] width 300 height 7
click at [140, 192] on em "We operate off a $2,000 non-refundable deposit and the remaining amount is brok…" at bounding box center [252, 194] width 256 height 12
click at [191, 190] on em "We operate off a $2,000 non-refundable deposit and the remaining amount is brok…" at bounding box center [252, 194] width 256 height 12
click at [135, 190] on em "We operate off a $2,000 non-refundable deposit and the remaining amount is brok…" at bounding box center [252, 194] width 256 height 12
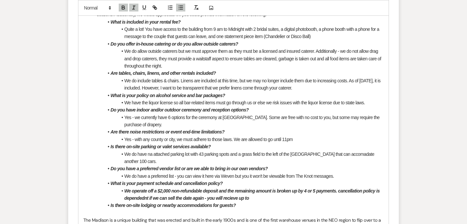
click at [354, 188] on em "We operate off a $2,000 non-refundable deposit and the remaining amount is brok…" at bounding box center [252, 194] width 256 height 12
click at [144, 189] on em "We operate off a $2,000 non-refundable deposit and the remaining amount is brok…" at bounding box center [252, 194] width 257 height 12
click at [0, 0] on span "depends on" at bounding box center [0, 0] width 0 height 0
click at [227, 193] on em "We operate off a $2,000 non-refundable deposit and the remaining amount is brok…" at bounding box center [250, 194] width 253 height 12
click at [149, 191] on em "We operate off a $2,000 non-refundable deposit and the remaining amount is brok…" at bounding box center [250, 194] width 253 height 12
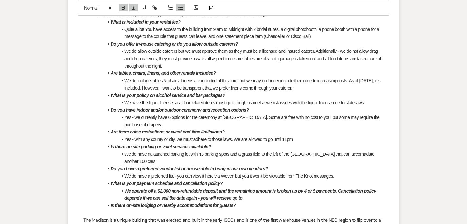
click at [227, 192] on em "We operate off a $2,000 non-refundable deposit and the remaining amount is brok…" at bounding box center [250, 194] width 253 height 12
click at [256, 191] on li "We operate off a $2,000 non-refundable deposit and the remaining amount is brok…" at bounding box center [237, 194] width 294 height 15
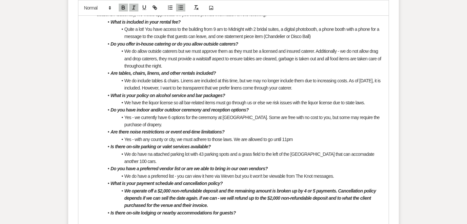
click at [172, 201] on li "We operate off a $2,000 non-refundable deposit and the remaining amount is brok…" at bounding box center [237, 198] width 294 height 22
click at [168, 191] on em "We operate off a $2,000 non-refundable deposit and the remaining amount is brok…" at bounding box center [250, 198] width 253 height 20
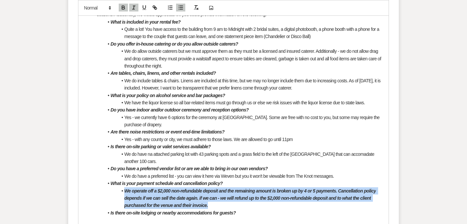
click at [168, 191] on em "We operate off a $2,000 non-refundable deposit and the remaining amount is brok…" at bounding box center [250, 198] width 253 height 20
click at [124, 7] on icon "button" at bounding box center [123, 7] width 2 height 2
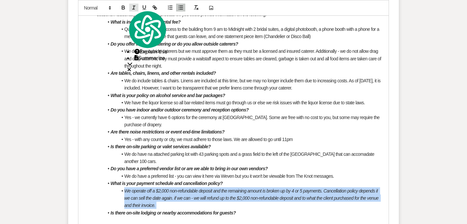
click at [133, 7] on icon "button" at bounding box center [134, 8] width 6 height 6
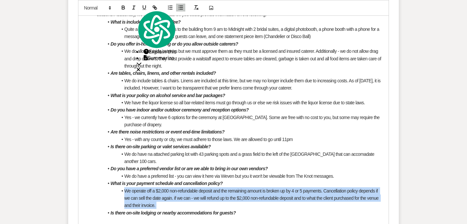
click at [180, 173] on span "We do have a preferred list - you can view it here via Weven but you it won't b…" at bounding box center [228, 175] width 209 height 5
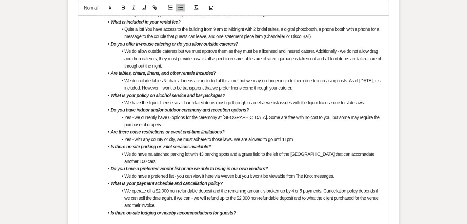
click at [0, 0] on span "—you" at bounding box center [0, 0] width 0 height 0
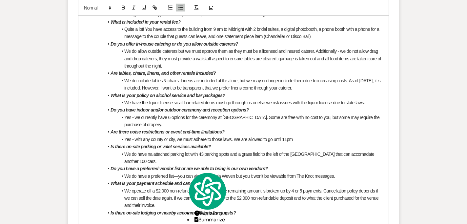
click at [158, 154] on li "We do have na attached parking lot with 43 parking spots and a grass field to t…" at bounding box center [237, 157] width 294 height 15
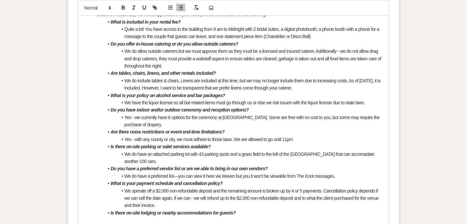
click at [136, 138] on li "Yes - with any county or city, we must adhere to those laws. We are allowed to …" at bounding box center [237, 139] width 294 height 7
click at [0, 0] on span "—with" at bounding box center [0, 0] width 0 height 0
click at [291, 140] on li "Yes—with any county or city, we must adhere to those laws. We are allowed to go…" at bounding box center [237, 139] width 294 height 7
click at [330, 153] on li "We do have an attached parking lot with 43 parking spots and a grass field to t…" at bounding box center [237, 157] width 294 height 15
click at [283, 172] on li "Do you have a preferred vendor list or are we able to bring in our own vendors?" at bounding box center [237, 168] width 294 height 7
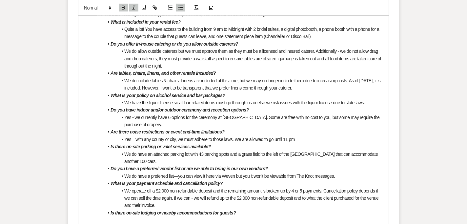
click at [280, 176] on span "We do have a preferred list—you can view it here via Weven but you it won't be …" at bounding box center [229, 175] width 210 height 5
click at [0, 0] on span "able to view it" at bounding box center [0, 0] width 0 height 0
click at [284, 177] on span "We do have a preferred list—you can view it here via Weven but you it won't be …" at bounding box center [232, 175] width 216 height 5
click at [297, 176] on span "We do have a preferred list—you can view it here via Weven but you it won't be …" at bounding box center [235, 175] width 222 height 5
click at [214, 179] on li "We do have a preferred list—you can view it here via Weven but you it won't be …" at bounding box center [237, 175] width 294 height 7
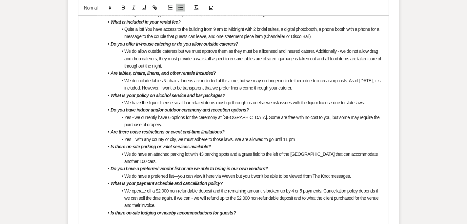
click at [239, 176] on span "We do have a preferred list—you can view it here via Weven but you it won't be …" at bounding box center [237, 175] width 226 height 5
click at [253, 177] on span "We do have a preferred list—you can view it here via Weven, but you it won't be…" at bounding box center [237, 175] width 227 height 5
click at [290, 179] on li "We do have a preferred list—you can view it here via Weven, but you won't be ab…" at bounding box center [237, 175] width 294 height 7
click at [303, 178] on span "We do have a preferred list—you can view it here via Weven, but you won't be ab…" at bounding box center [238, 175] width 228 height 5
click at [331, 176] on span "We do have a preferred list—you can view it here via Weven, but you won't be ab…" at bounding box center [231, 175] width 215 height 5
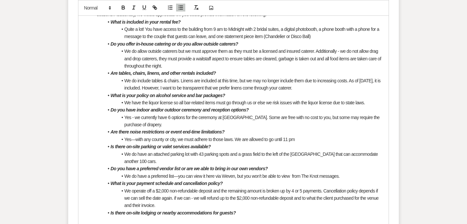
click at [0, 0] on span "Remove" at bounding box center [0, 0] width 0 height 0
click at [293, 178] on li "We do have a preferred list—you can view it here via Weven, but you won't be ab…" at bounding box center [237, 175] width 294 height 7
click at [216, 193] on span "We operate off a $2,000 non-refundable deposit and the remaining amount is brok…" at bounding box center [251, 198] width 255 height 20
click at [217, 192] on span "We operate off a $2,000 non-refundable deposit and the remaining amount is brok…" at bounding box center [251, 198] width 255 height 20
click at [184, 146] on em "Is there on-site parking or valet services available?" at bounding box center [160, 146] width 100 height 5
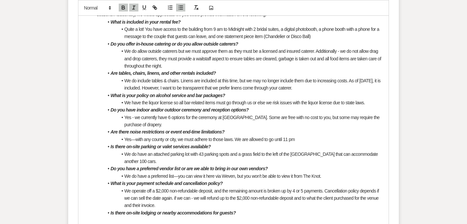
click at [0, 0] on span "service" at bounding box center [0, 0] width 0 height 0
click at [139, 116] on span "Yes - we currently have 6 options for the ceremony at [GEOGRAPHIC_DATA]. Some a…" at bounding box center [252, 121] width 256 height 12
click at [0, 0] on div "—we" at bounding box center [0, 0] width 0 height 0
click at [176, 103] on span "We have the liquor license so all bar-related items must go through us or else …" at bounding box center [244, 102] width 241 height 5
click at [153, 61] on li "We do allow outside caterers but we must approve them as they must be a license…" at bounding box center [237, 59] width 294 height 22
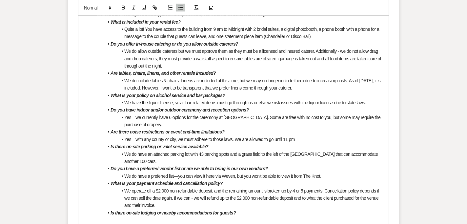
click at [134, 58] on span "We do allow outside caterers but we must approve them as they must be a license…" at bounding box center [253, 59] width 258 height 20
click at [0, 0] on div "Replace with -and-drop Ignore Rewrite sentence" at bounding box center [0, 0] width 0 height 0
click at [0, 0] on div "-and-drop" at bounding box center [0, 0] width 0 height 0
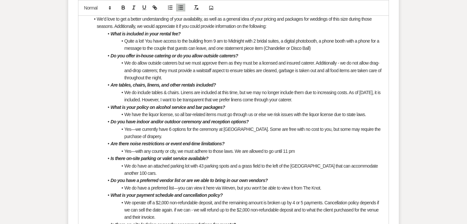
scroll to position [1057, 0]
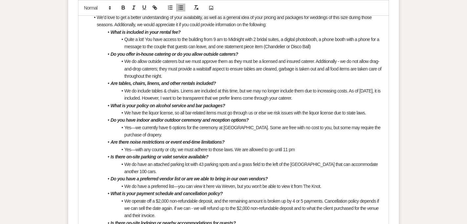
click at [297, 49] on span "Quite a lot! You have access to the building from 9 am to Midnight with 2 brida…" at bounding box center [252, 43] width 256 height 12
click at [0, 0] on qb-div "Replace with disco ball)." at bounding box center [0, 0] width 0 height 0
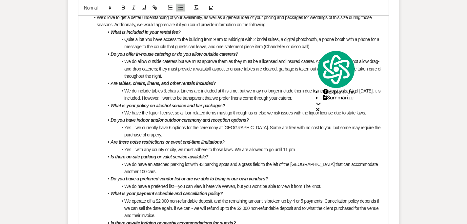
click at [320, 46] on li "Quite a lot! You have access to the building from 9 am to Midnight with 2 brida…" at bounding box center [237, 43] width 294 height 15
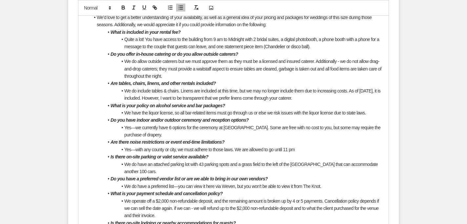
click at [330, 58] on li "We do allow outside caterers but we must approve them as they must be a license…" at bounding box center [237, 69] width 294 height 22
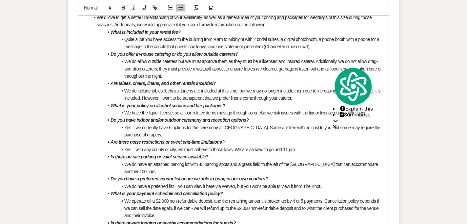
click at [308, 59] on span "We do allow outside caterers but we must approve them as they must be a license…" at bounding box center [253, 69] width 258 height 20
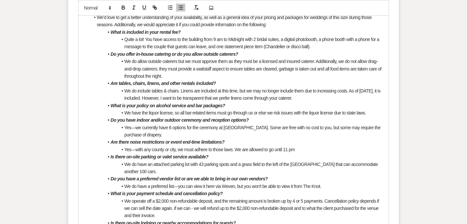
click at [0, 0] on span "caterers." at bounding box center [0, 0] width 0 height 0
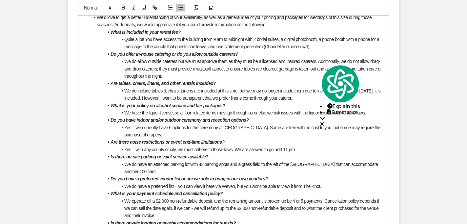
click at [271, 60] on span "We do allow outside caterers but we must approve them as they must be a license…" at bounding box center [253, 69] width 258 height 20
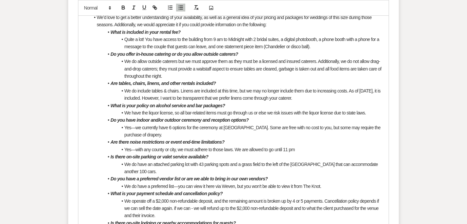
click at [0, 0] on span "licensed" at bounding box center [0, 0] width 0 height 0
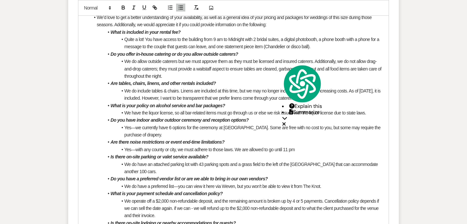
click at [223, 59] on span "We do allow outside caterers but we must approve them as they must be licensed …" at bounding box center [253, 69] width 258 height 20
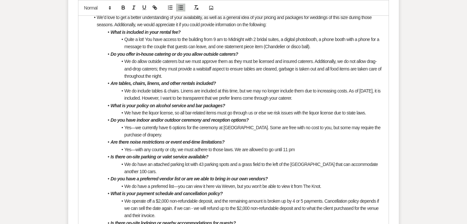
click at [0, 0] on span "them" at bounding box center [0, 0] width 0 height 0
click at [183, 62] on span "We do allow outside caterers but we must approve them, as they must be licensed…" at bounding box center [253, 69] width 258 height 20
click at [220, 66] on span "We do allow outside caterers, but we must approve them, as they must be license…" at bounding box center [253, 69] width 258 height 20
click at [225, 63] on span "We do allow outside caterers, but we must approve them, as they must be license…" at bounding box center [253, 69] width 258 height 20
click at [0, 0] on span "them" at bounding box center [0, 0] width 0 height 0
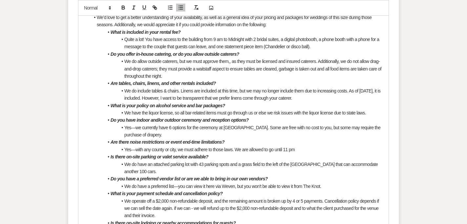
click at [321, 66] on span "We do allow outside caterers, but we must approve them,, as they must be licens…" at bounding box center [253, 69] width 258 height 20
click at [229, 63] on span "We do allow outside caterers, but we must approve them,, as they must be licens…" at bounding box center [253, 69] width 259 height 20
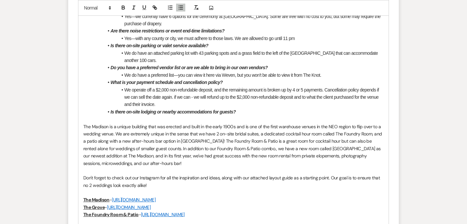
scroll to position [1175, 0]
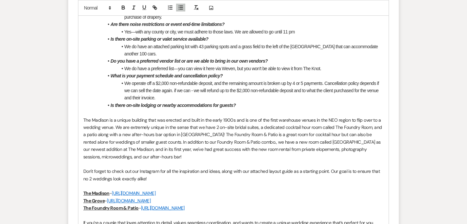
click at [335, 86] on span "We operate off a $2,000 non-refundable deposit, and the remaining amount is bro…" at bounding box center [252, 91] width 256 height 20
click at [0, 0] on qb-div "Replace with The cancellation" at bounding box center [0, 0] width 0 height 0
click at [141, 89] on span "We operate off a $2,000 non-refundable deposit, and the remaining amount is bro…" at bounding box center [254, 91] width 260 height 20
click at [0, 0] on qb-div "Fix the preposition depends on" at bounding box center [0, 0] width 0 height 0
click at [202, 91] on span "We operate off a $2,000 non-refundable deposit, and the remaining amount is bro…" at bounding box center [254, 91] width 260 height 20
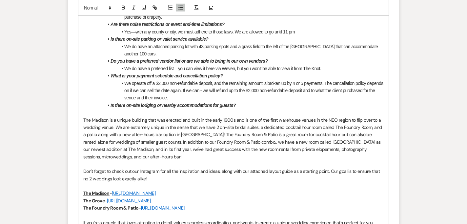
click at [215, 92] on span "We operate off a $2,000 non-refundable deposit, and the remaining amount is bro…" at bounding box center [254, 91] width 260 height 20
click at [221, 104] on em "Is there on-site lodging or nearby accommodations for guests?" at bounding box center [172, 105] width 125 height 5
click at [214, 92] on span "We operate off a $2,000 non-refundable deposit, and the remaining amount is bro…" at bounding box center [254, 91] width 260 height 20
click at [187, 100] on li "We operate off a $2,000 non-refundable deposit, and the remaining amount is bro…" at bounding box center [237, 91] width 294 height 22
click at [350, 93] on span "We operate off a $2,000 non-refundable deposit, and the remaining amount is bro…" at bounding box center [254, 91] width 260 height 20
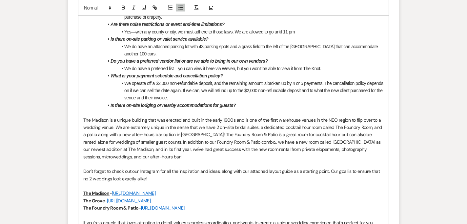
click at [348, 94] on li "We operate off a $2,000 non-refundable deposit, and the remaining amount is bro…" at bounding box center [237, 91] width 294 height 22
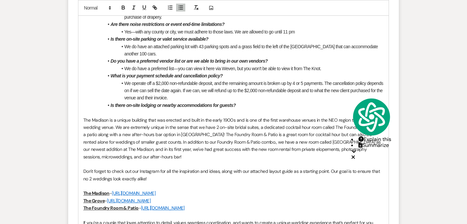
click at [323, 91] on span "We operate off a $2,000 non-refundable deposit, and the remaining amount is bro…" at bounding box center [254, 91] width 260 height 20
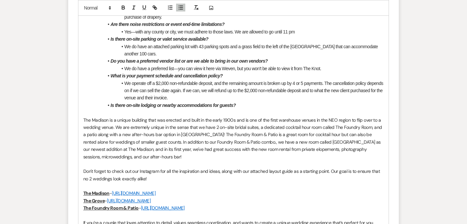
click at [335, 94] on li "We operate off a $2,000 non-refundable deposit, and the remaining amount is bro…" at bounding box center [237, 91] width 294 height 22
click at [334, 93] on span "We operate off a $2,000 non-refundable deposit, and the remaining amount is bro…" at bounding box center [254, 91] width 260 height 20
click at [0, 0] on span "to" at bounding box center [0, 0] width 0 height 0
click at [294, 86] on li "We operate off a $2,000 non-refundable deposit, and the remaining amount is bro…" at bounding box center [237, 91] width 294 height 22
click at [187, 61] on em "Do you have a preferred vendor list or are we able to bring in our own vendors?" at bounding box center [188, 60] width 157 height 5
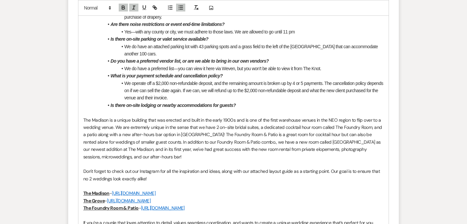
click at [178, 94] on li "We operate off a $2,000 non-refundable deposit, and the remaining amount is bro…" at bounding box center [237, 91] width 294 height 22
click at [177, 97] on span "We operate off a $2,000 non-refundable deposit, and the remaining amount is bro…" at bounding box center [254, 91] width 260 height 20
click at [243, 109] on p at bounding box center [233, 112] width 300 height 7
click at [244, 105] on li "Is there on-site lodging or nearby accommodations for guests?" at bounding box center [237, 105] width 294 height 7
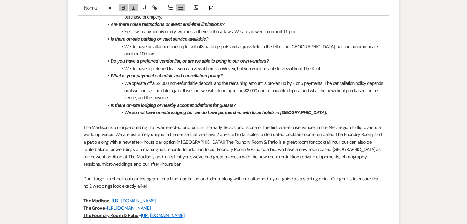
click at [288, 112] on em "We do not have on-site lodging but we do have partnership with local hotels in …" at bounding box center [225, 112] width 203 height 5
click at [314, 112] on em "We do not have on-site lodging but we do have partnership with local hotels in …" at bounding box center [236, 112] width 225 height 5
click at [323, 116] on li "We do not have on-site lodging but we do have partnership with local hotels in …" at bounding box center [237, 112] width 294 height 7
click at [237, 113] on em "We do not have on-site lodging but we do have partnership with local hotels in …" at bounding box center [236, 112] width 225 height 5
click at [255, 113] on em "We do not have on-site lodging but we do have a partnership with local hotels i…" at bounding box center [238, 112] width 228 height 5
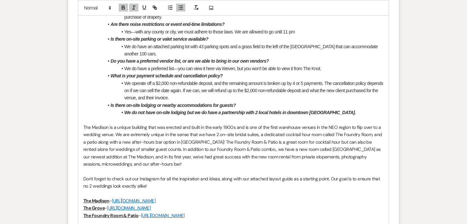
click at [188, 115] on li "We do not have on-site lodging but we do have a partnership with 2 local hotels…" at bounding box center [237, 112] width 294 height 7
click at [188, 117] on p at bounding box center [233, 119] width 300 height 7
click at [182, 113] on em "We do not have on-site lodging, but we do have a partnership with 2 local hotel…" at bounding box center [240, 112] width 232 height 5
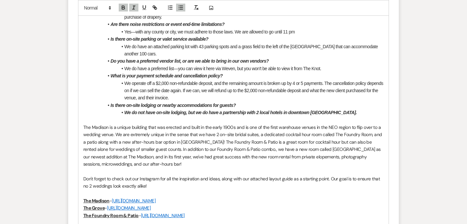
click at [182, 113] on em "We do not have on-site lodging, but we do have a partnership with 2 local hotel…" at bounding box center [240, 112] width 232 height 5
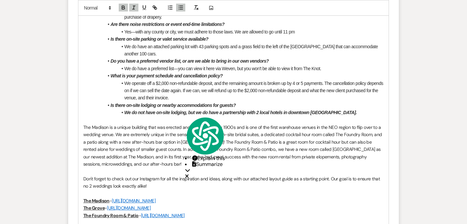
click at [128, 8] on div at bounding box center [139, 8] width 42 height 10
click at [126, 8] on icon "button" at bounding box center [123, 8] width 6 height 6
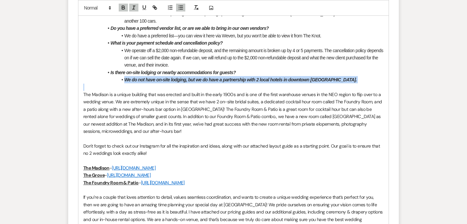
scroll to position [1247, 0]
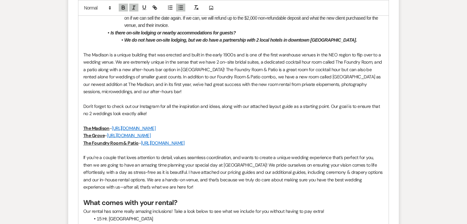
click at [202, 73] on p "The Madison is a unique building that was erected and built in the early 1900s …" at bounding box center [233, 73] width 300 height 44
click at [197, 41] on em "We do not have on-site lodging, but we do have a partnership with 2 local hotel…" at bounding box center [240, 39] width 232 height 5
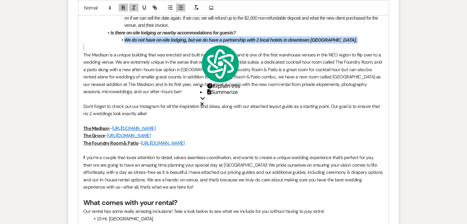
click at [197, 41] on em "We do not have on-site lodging, but we do have a partnership with 2 local hotel…" at bounding box center [240, 39] width 232 height 5
click at [134, 10] on icon "button" at bounding box center [134, 8] width 6 height 6
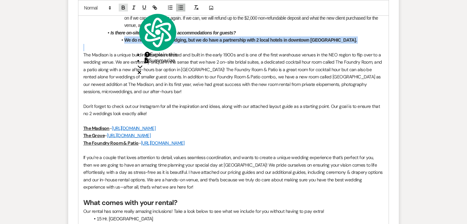
click at [120, 7] on button "button" at bounding box center [123, 8] width 9 height 8
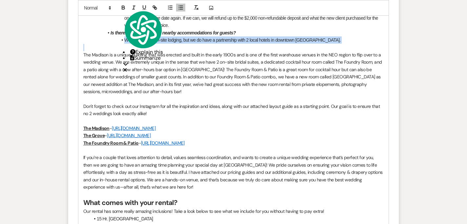
click at [99, 40] on li "We do not have on-site lodging, but we do have a partnership with 2 local hotel…" at bounding box center [237, 39] width 294 height 7
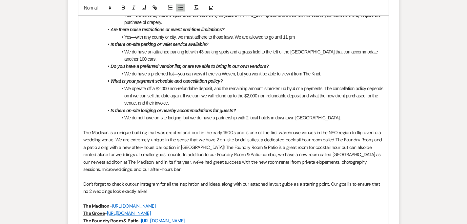
scroll to position [1169, 0]
click at [164, 104] on span "We operate off a $2,000 non-refundable deposit, and the remaining amount is bro…" at bounding box center [254, 96] width 260 height 20
click at [0, 0] on span "venue" at bounding box center [0, 0] width 0 height 0
click at [175, 102] on span "We operate off a $2,000 non-refundable deposit, and the remaining amount is bro…" at bounding box center [254, 96] width 260 height 20
click at [147, 96] on span "We operate off a $2,000 non-refundable deposit, and the remaining amount is bro…" at bounding box center [254, 96] width 260 height 20
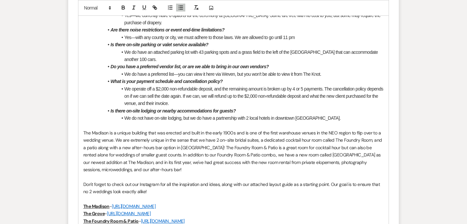
click at [148, 96] on span "We operate off a $2,000 non-refundable deposit, and the remaining amount is bro…" at bounding box center [254, 96] width 260 height 20
click at [173, 106] on span "We operate off a $2,000 non-refundable deposit, and the remaining amount is bro…" at bounding box center [254, 96] width 260 height 20
click at [0, 0] on qb-div "Remove the comma venue , and" at bounding box center [0, 0] width 0 height 0
click at [171, 102] on span "We operate off a $2,000 non-refundable deposit, and the remaining amount is bro…" at bounding box center [254, 96] width 260 height 20
click at [205, 105] on li "We operate off a $2,000 non-refundable deposit, and the remaining amount is bro…" at bounding box center [237, 96] width 294 height 22
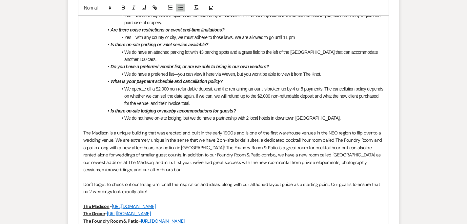
click at [173, 101] on span "We operate off a $2,000 non-refundable deposit, and the remaining amount is bro…" at bounding box center [254, 96] width 260 height 20
click at [0, 0] on qb-div "Remove the comma venue , and" at bounding box center [0, 0] width 0 height 0
click at [227, 100] on li "We operate off a $2,000 non-refundable deposit, and the remaining amount is bro…" at bounding box center [237, 96] width 294 height 22
click at [175, 103] on span "We operate off a $2,000 non-refundable deposit, and the remaining amount is bro…" at bounding box center [254, 96] width 260 height 20
click at [293, 89] on span "We operate off a $2,000 non-refundable deposit, and the remaining amount is bro…" at bounding box center [254, 96] width 260 height 20
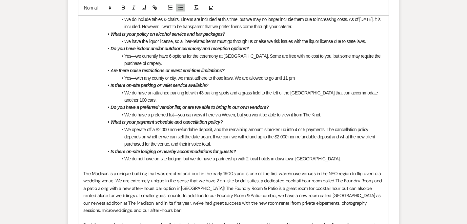
scroll to position [1121, 0]
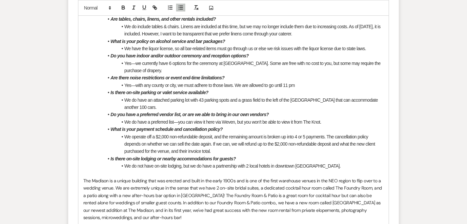
click at [293, 86] on li "Yes—with any county or city, we must adhere to those laws. We are allowed to go…" at bounding box center [237, 85] width 294 height 7
click at [0, 0] on span "." at bounding box center [0, 0] width 0 height 0
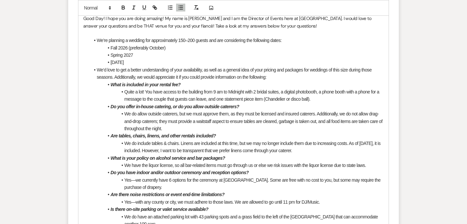
scroll to position [971, 0]
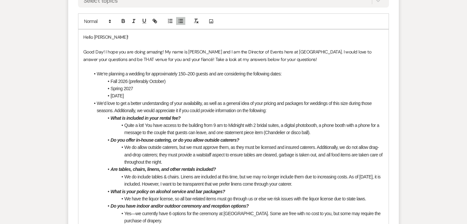
click at [159, 94] on li "[DATE]" at bounding box center [237, 95] width 294 height 7
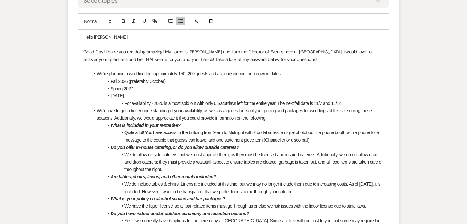
click at [137, 105] on span "For availability - 2026 is almost sold out with only 6 Saturdays left for the e…" at bounding box center [233, 103] width 218 height 5
click at [301, 102] on span "For availability, 2026 is almost sold out with only 6 Saturdays left for the en…" at bounding box center [232, 103] width 217 height 5
click at [0, 0] on span "dates are" at bounding box center [0, 0] width 0 height 0
click at [354, 108] on span "We’d love to get a better understanding of your availability, as well as a gene…" at bounding box center [235, 114] width 276 height 12
click at [353, 106] on li "For availability, 2026 is almost sold out with only 6 Saturdays left for the en…" at bounding box center [237, 103] width 294 height 7
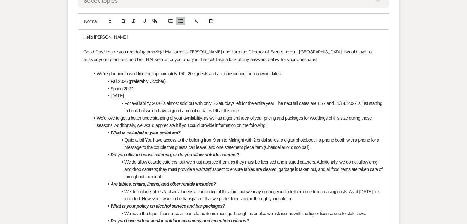
click at [203, 105] on span "For availability, 2026 is almost sold out with only 6 Saturdays left for the en…" at bounding box center [253, 107] width 259 height 12
click at [201, 105] on span "For availability, 2026 is almost sold out with only 6 Saturdays left for the en…" at bounding box center [253, 107] width 259 height 12
click at [143, 112] on span "For availability, 2026 is almost sold out, with only 6 Saturdays left for the e…" at bounding box center [254, 107] width 260 height 12
click at [129, 78] on li "Fall 2026 (preferably October)" at bounding box center [237, 81] width 294 height 7
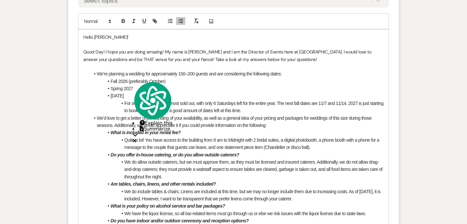
click at [127, 74] on span "We’re planning a wedding for approximately 150–200 guests and are considering t…" at bounding box center [189, 73] width 185 height 5
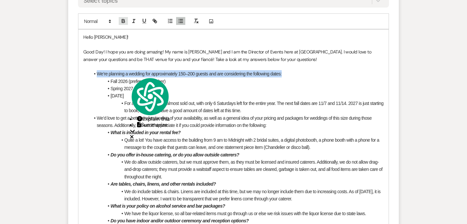
click at [123, 20] on icon "button" at bounding box center [123, 21] width 6 height 6
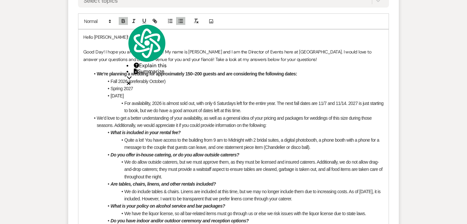
click at [160, 92] on li "[DATE]" at bounding box center [237, 95] width 294 height 7
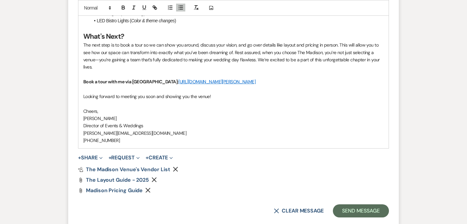
scroll to position [1583, 0]
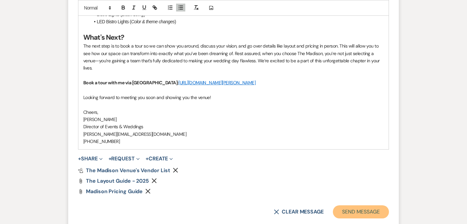
click at [342, 207] on button "Send Message" at bounding box center [361, 211] width 56 height 13
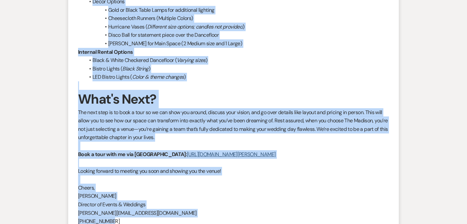
scroll to position [1639, 0]
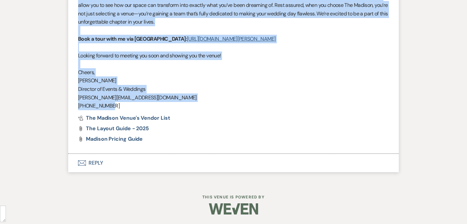
drag, startPoint x: 78, startPoint y: 112, endPoint x: 139, endPoint y: 105, distance: 61.7
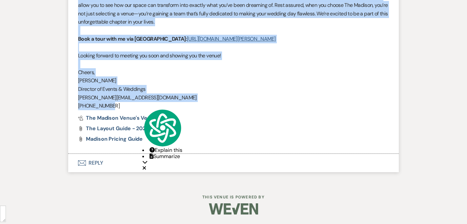
click at [139, 105] on p "[PHONE_NUMBER]" at bounding box center [233, 106] width 311 height 9
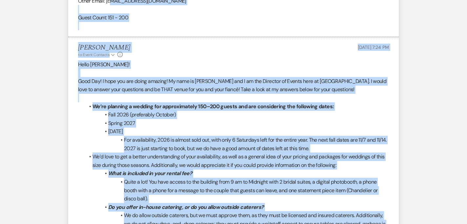
scroll to position [792, 0]
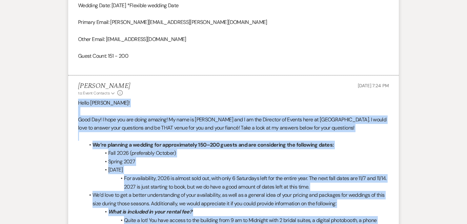
drag, startPoint x: 114, startPoint y: 103, endPoint x: 78, endPoint y: 105, distance: 36.1
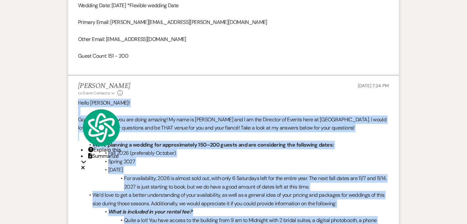
copy div "Lorem Ipsum! Dolo Sit! A cons adi eli seddo eiusmod! Te inci ut Labor Etdolor m…"
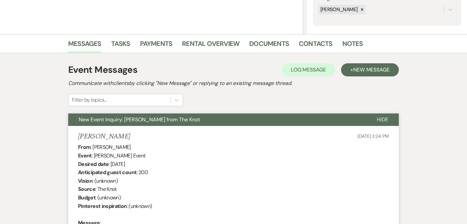
scroll to position [0, 0]
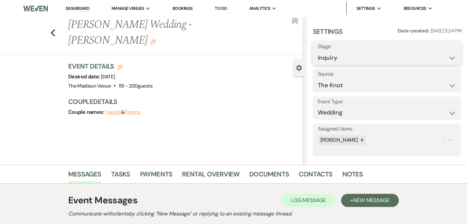
click at [333, 60] on select "Inquiry Follow Up Tour Requested Tour Confirmed Toured Proposal Sent Booked Lost" at bounding box center [387, 57] width 138 height 13
select select "9"
click at [318, 51] on select "Inquiry Follow Up Tour Requested Tour Confirmed Toured Proposal Sent Booked Lost" at bounding box center [387, 57] width 138 height 13
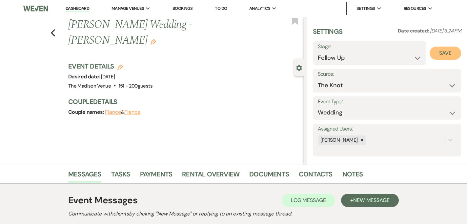
click at [444, 55] on button "Save" at bounding box center [444, 53] width 31 height 13
click at [84, 9] on link "Dashboard" at bounding box center [78, 9] width 24 height 6
select select "9"
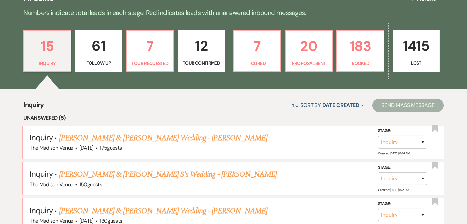
scroll to position [161, 0]
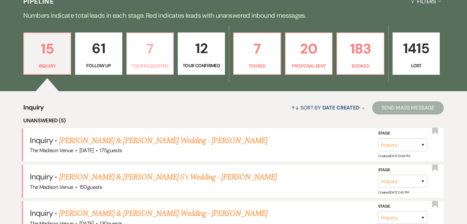
click at [141, 63] on p "Tour Requested" at bounding box center [150, 65] width 39 height 7
select select "2"
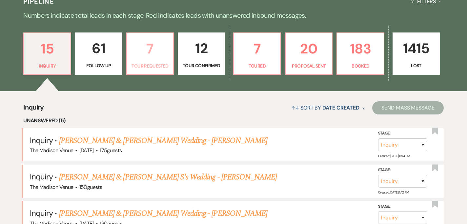
select select "2"
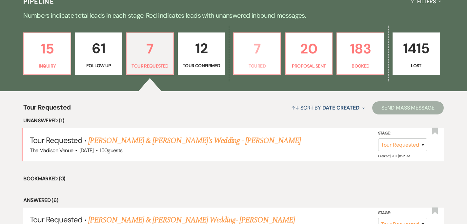
click at [255, 52] on p "7" at bounding box center [257, 49] width 39 height 22
select select "5"
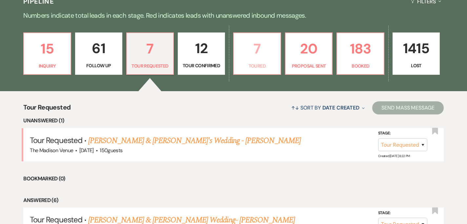
select select "5"
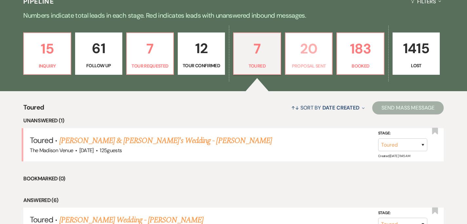
click at [301, 57] on p "20" at bounding box center [308, 49] width 39 height 22
select select "6"
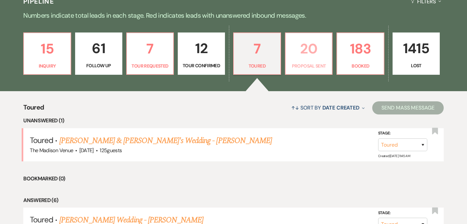
select select "6"
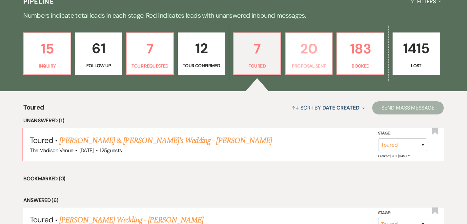
select select "6"
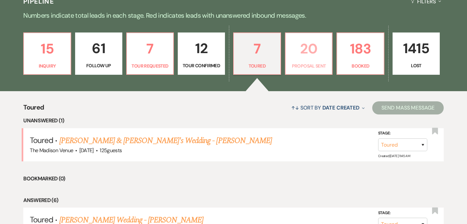
select select "6"
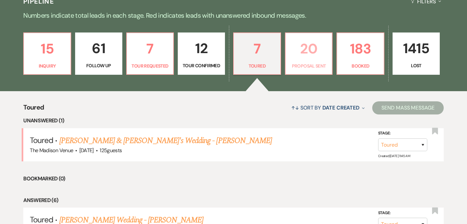
select select "6"
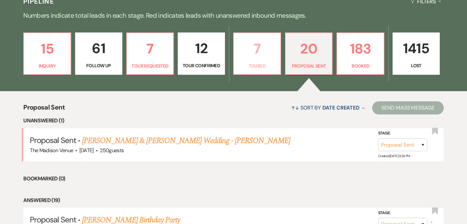
click at [246, 66] on p "Toured" at bounding box center [257, 65] width 39 height 7
select select "5"
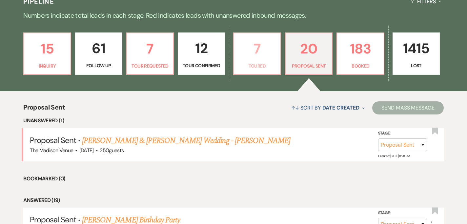
select select "5"
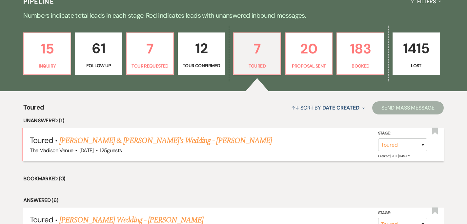
click at [133, 136] on link "[PERSON_NAME] & [PERSON_NAME]'s Wedding - [PERSON_NAME]" at bounding box center [165, 141] width 212 height 12
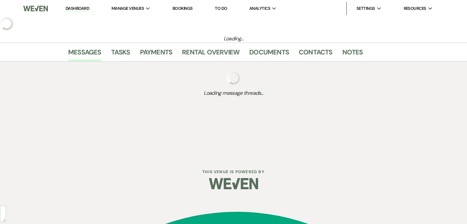
select select "5"
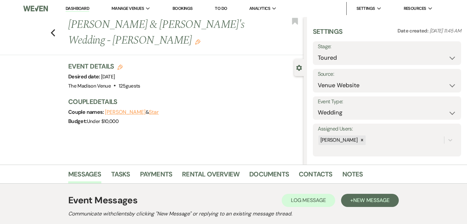
click at [361, 50] on label "Stage:" at bounding box center [387, 47] width 138 height 10
click at [355, 56] on select "Inquiry Follow Up Tour Requested Tour Confirmed Toured Proposal Sent Booked Lost" at bounding box center [387, 57] width 138 height 13
select select "6"
click at [318, 51] on select "Inquiry Follow Up Tour Requested Tour Confirmed Toured Proposal Sent Booked Lost" at bounding box center [387, 57] width 138 height 13
click at [450, 55] on button "Save" at bounding box center [444, 53] width 31 height 13
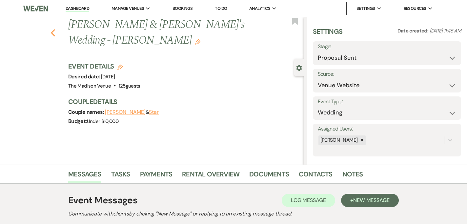
click at [52, 29] on icon "Previous" at bounding box center [52, 33] width 5 height 8
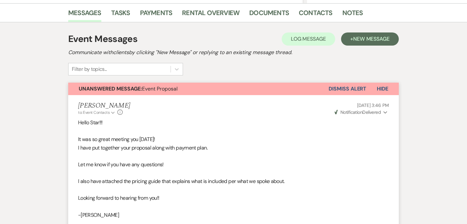
select select "5"
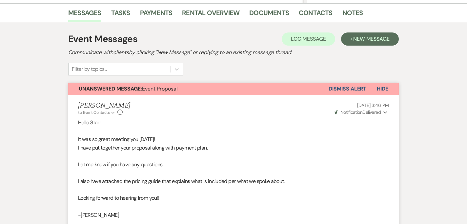
select select "5"
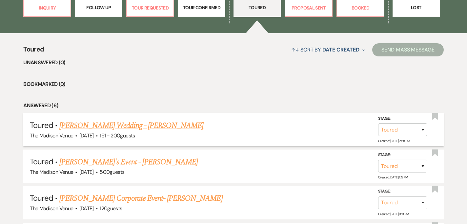
scroll to position [237, 0]
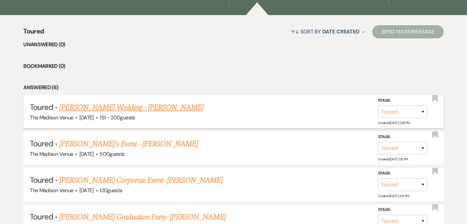
click at [146, 110] on link "[PERSON_NAME] Wedding - [PERSON_NAME]" at bounding box center [131, 108] width 144 height 12
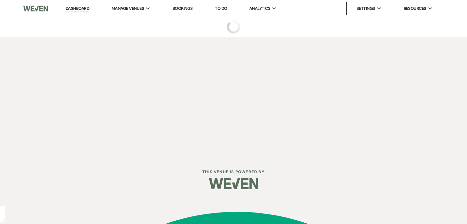
select select "5"
select select "2"
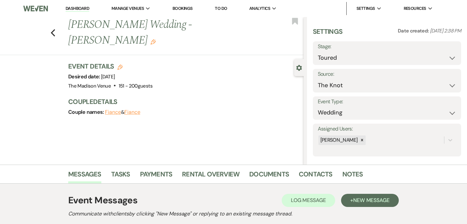
scroll to position [95, 0]
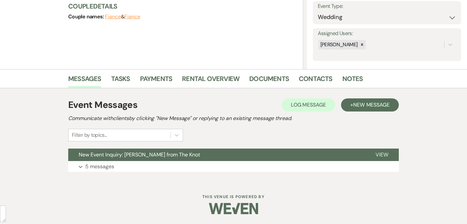
click at [162, 177] on div "Event Messages Log Log Message + New Message Communicate with clients by clicki…" at bounding box center [234, 134] width 374 height 93
click at [162, 165] on button "Expand 5 messages" at bounding box center [233, 166] width 330 height 11
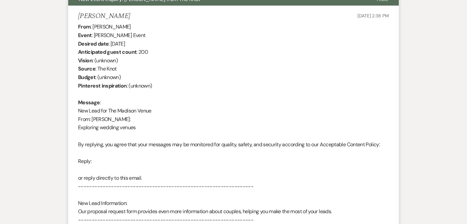
scroll to position [0, 0]
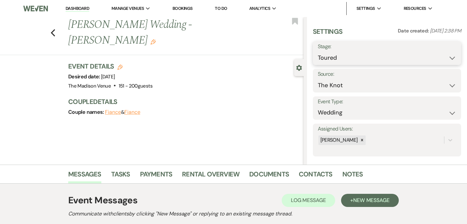
click at [326, 59] on select "Inquiry Follow Up Tour Requested Tour Confirmed Toured Proposal Sent Booked Lost" at bounding box center [387, 57] width 138 height 13
select select "6"
click at [318, 51] on select "Inquiry Follow Up Tour Requested Tour Confirmed Toured Proposal Sent Booked Lost" at bounding box center [387, 57] width 138 height 13
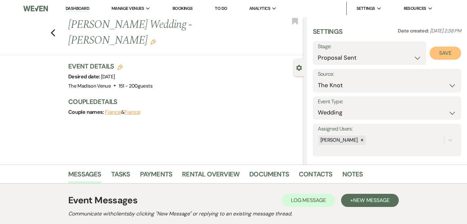
click at [443, 55] on button "Save" at bounding box center [444, 53] width 31 height 13
click at [53, 29] on icon "Previous" at bounding box center [52, 33] width 5 height 8
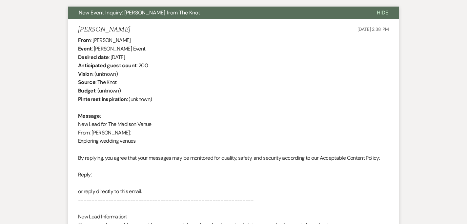
select select "5"
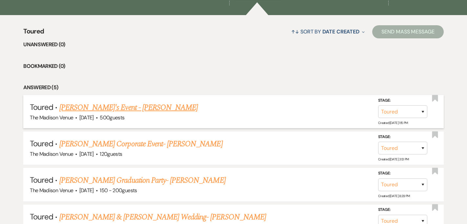
click at [105, 108] on link "[PERSON_NAME]'s Event - [PERSON_NAME]" at bounding box center [128, 108] width 138 height 12
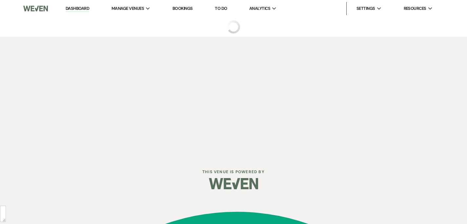
select select "5"
select select "13"
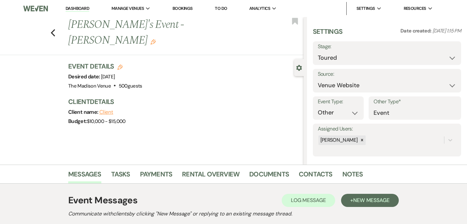
scroll to position [95, 0]
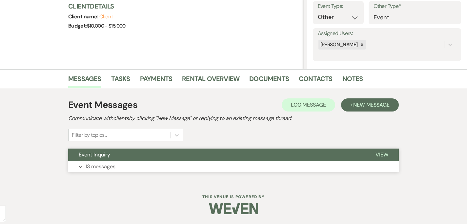
click at [132, 160] on button "Event Inquiry" at bounding box center [216, 154] width 297 height 12
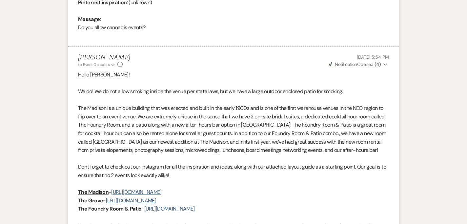
scroll to position [0, 0]
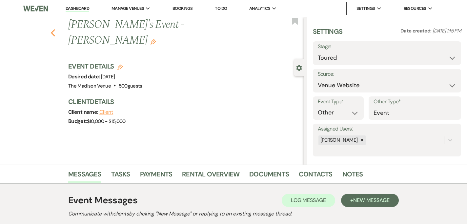
click at [51, 29] on icon "Previous" at bounding box center [52, 33] width 5 height 8
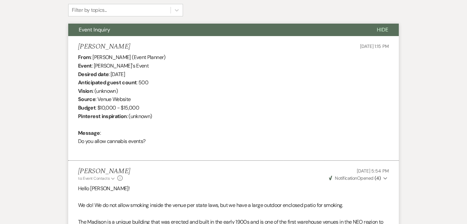
select select "5"
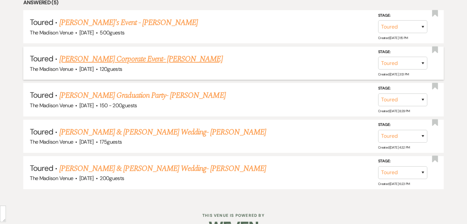
scroll to position [339, 0]
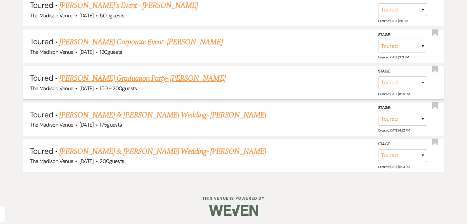
click at [174, 79] on link "[PERSON_NAME] Graduation Party- [PERSON_NAME]" at bounding box center [142, 78] width 166 height 12
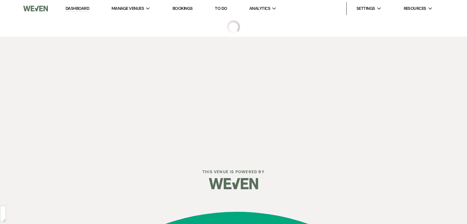
select select "5"
select select "19"
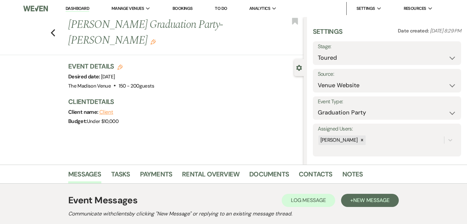
scroll to position [95, 0]
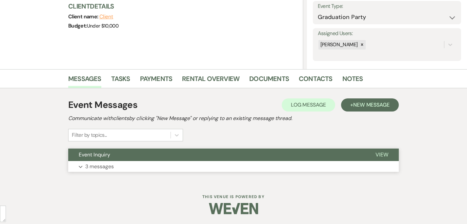
click at [143, 169] on button "Expand 3 messages" at bounding box center [233, 166] width 330 height 11
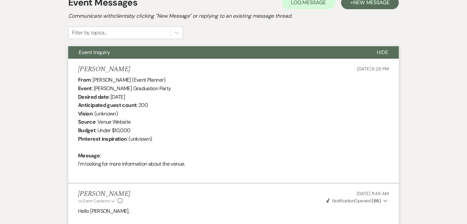
scroll to position [0, 0]
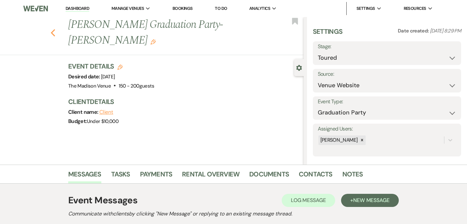
click at [51, 29] on icon "Previous" at bounding box center [52, 33] width 5 height 8
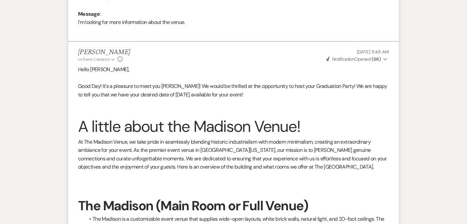
select select "5"
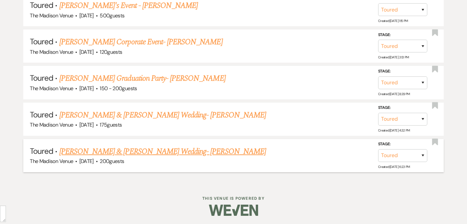
click at [185, 150] on link "[PERSON_NAME] & [PERSON_NAME] Wedding- [PERSON_NAME]" at bounding box center [162, 152] width 206 height 12
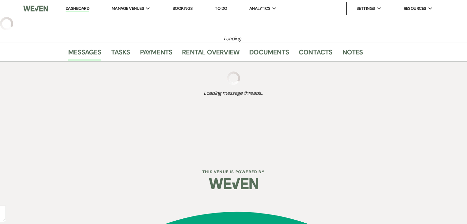
select select "5"
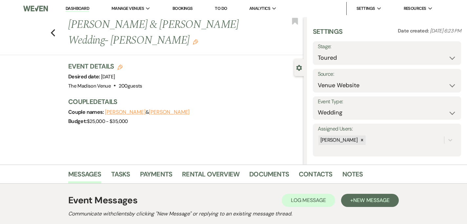
scroll to position [126, 0]
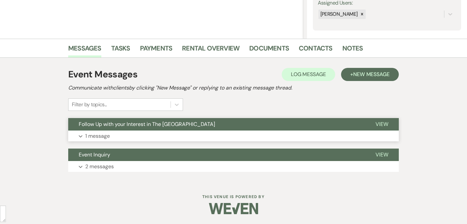
click at [169, 130] on button "Follow Up with your Interest in The [GEOGRAPHIC_DATA]" at bounding box center [216, 124] width 297 height 12
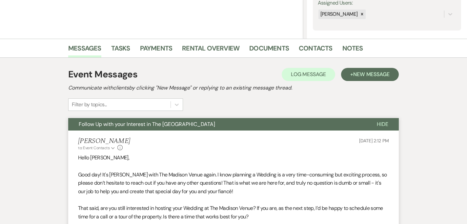
scroll to position [281, 0]
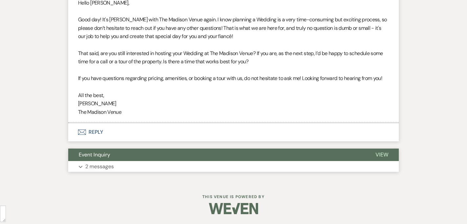
click at [155, 157] on button "Event Inquiry" at bounding box center [216, 154] width 297 height 12
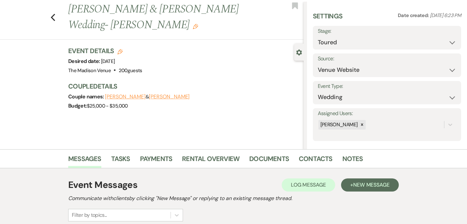
scroll to position [0, 0]
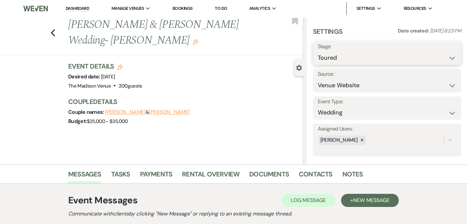
click at [342, 56] on select "Inquiry Follow Up Tour Requested Tour Confirmed Toured Proposal Sent Booked Lost" at bounding box center [387, 57] width 138 height 13
select select "9"
click at [318, 51] on select "Inquiry Follow Up Tour Requested Tour Confirmed Toured Proposal Sent Booked Lost" at bounding box center [387, 57] width 138 height 13
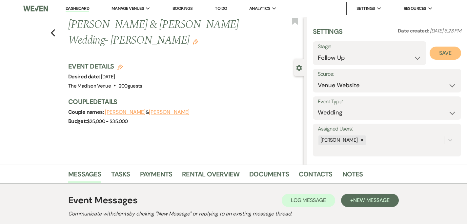
click at [439, 51] on button "Save" at bounding box center [444, 53] width 31 height 13
click at [50, 34] on icon "Previous" at bounding box center [52, 33] width 5 height 8
select select "5"
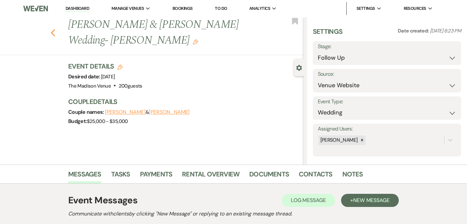
select select "5"
select select "9"
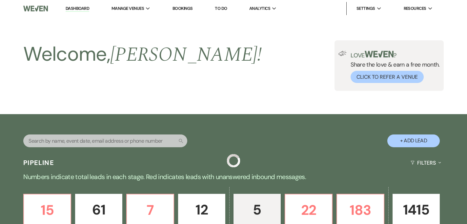
scroll to position [303, 0]
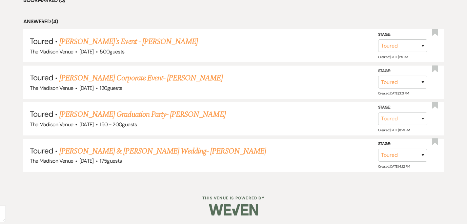
click at [145, 153] on link "[PERSON_NAME] & [PERSON_NAME] Wedding- [PERSON_NAME]" at bounding box center [162, 151] width 206 height 12
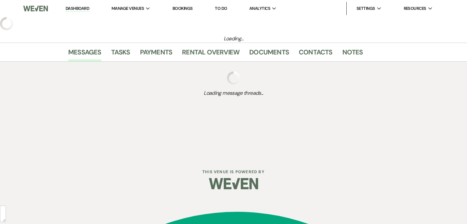
scroll to position [126, 0]
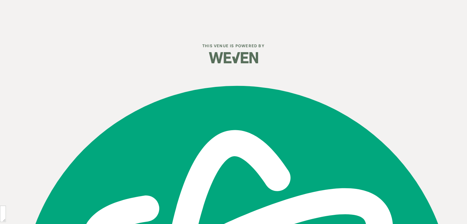
select select "5"
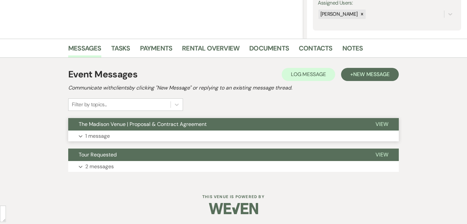
click at [139, 137] on button "Expand 1 message" at bounding box center [233, 135] width 330 height 11
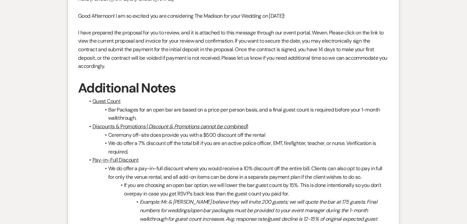
scroll to position [0, 0]
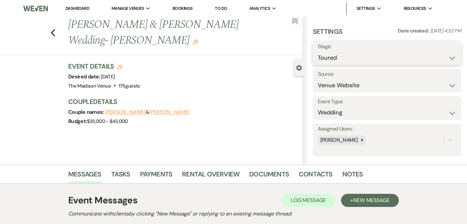
click at [335, 60] on select "Inquiry Follow Up Tour Requested Tour Confirmed Toured Proposal Sent Booked Lost" at bounding box center [387, 57] width 138 height 13
select select "6"
click at [318, 51] on select "Inquiry Follow Up Tour Requested Tour Confirmed Toured Proposal Sent Booked Lost" at bounding box center [387, 57] width 138 height 13
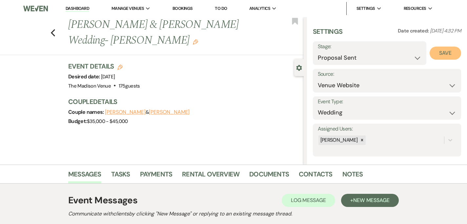
click at [447, 53] on button "Save" at bounding box center [444, 53] width 31 height 13
click at [47, 34] on div "Previous [PERSON_NAME] & [PERSON_NAME] Wedding- [PERSON_NAME] Edit Bookmark" at bounding box center [150, 36] width 307 height 38
click at [52, 34] on icon "Previous" at bounding box center [52, 33] width 5 height 8
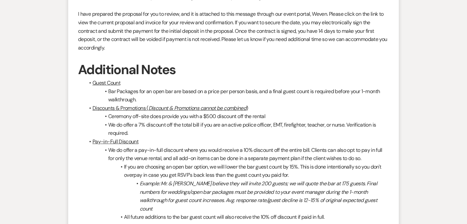
select select "5"
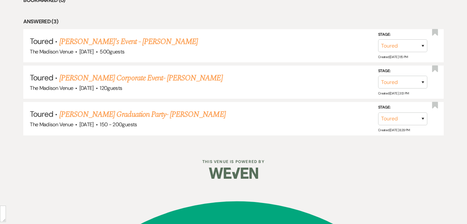
scroll to position [267, 0]
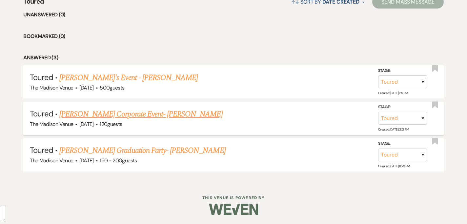
click at [149, 116] on link "[PERSON_NAME] Corporate Event- [PERSON_NAME]" at bounding box center [140, 114] width 163 height 12
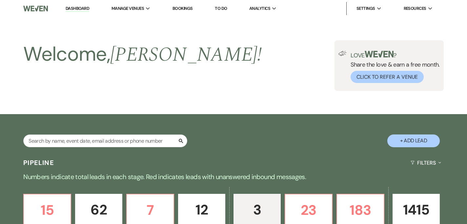
select select "5"
select select "9"
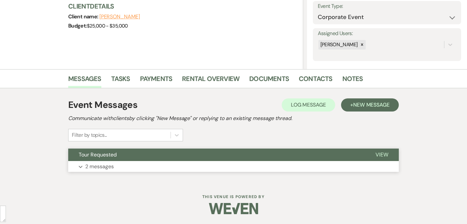
click at [108, 160] on button "Tour Requested" at bounding box center [216, 154] width 297 height 12
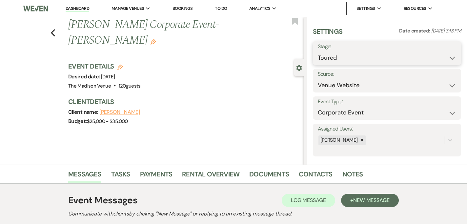
click at [355, 58] on select "Inquiry Follow Up Tour Requested Tour Confirmed Toured Proposal Sent Booked Lost" at bounding box center [387, 57] width 138 height 13
click at [49, 32] on div "Previous [PERSON_NAME] Corporate Event- [PERSON_NAME] Edit Bookmark" at bounding box center [150, 36] width 307 height 38
click at [51, 33] on use "button" at bounding box center [53, 32] width 4 height 7
select select "5"
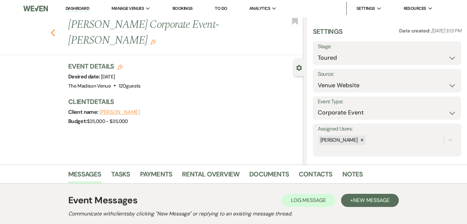
select select "5"
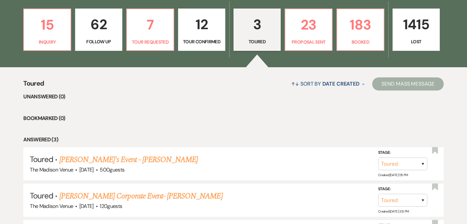
scroll to position [168, 0]
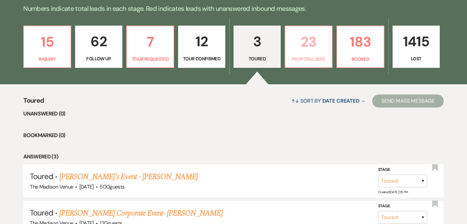
click at [310, 53] on link "23 Proposal Sent" at bounding box center [308, 47] width 48 height 43
select select "6"
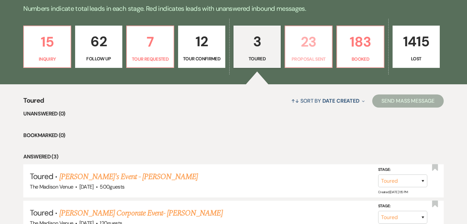
select select "6"
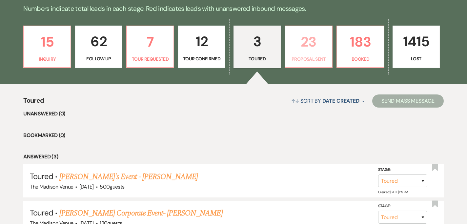
select select "6"
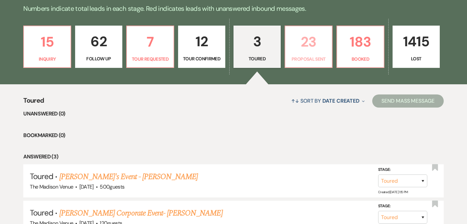
select select "6"
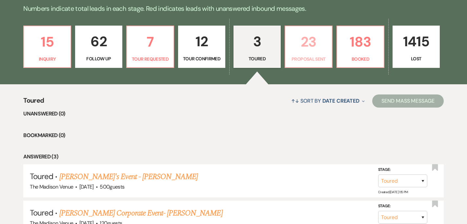
select select "6"
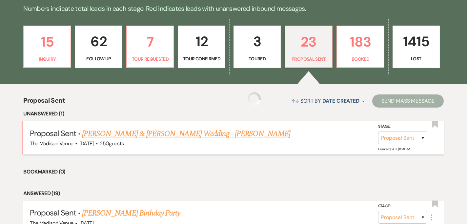
select select "6"
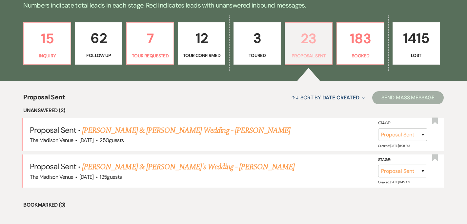
scroll to position [154, 0]
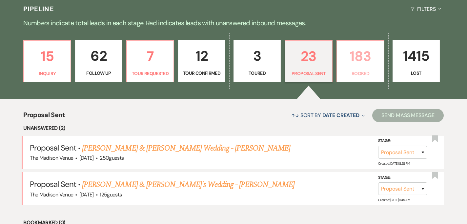
click at [361, 69] on link "183 Booked" at bounding box center [360, 61] width 48 height 43
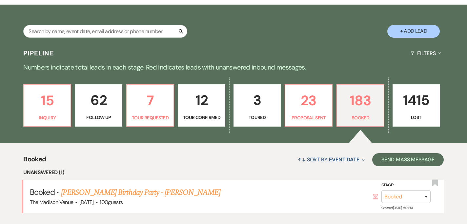
scroll to position [154, 0]
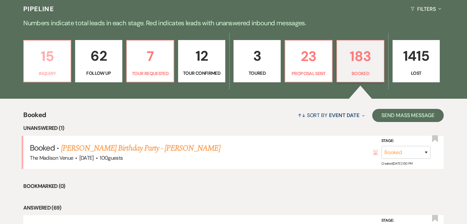
click at [51, 66] on p "15" at bounding box center [47, 56] width 39 height 22
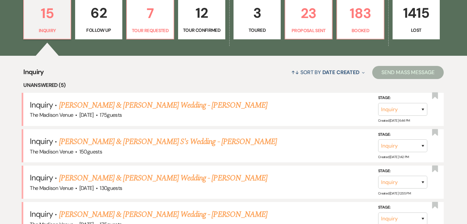
scroll to position [199, 0]
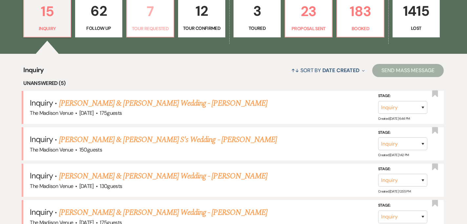
click at [164, 28] on p "Tour Requested" at bounding box center [150, 28] width 39 height 7
select select "2"
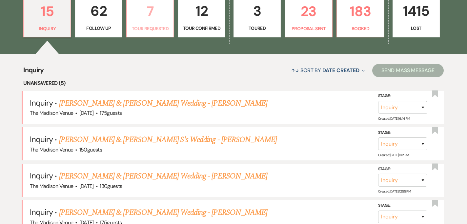
select select "2"
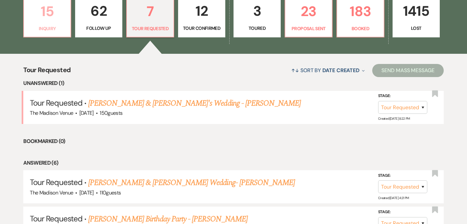
click at [56, 14] on p "15" at bounding box center [47, 11] width 39 height 22
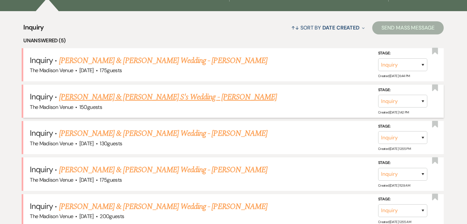
scroll to position [252, 0]
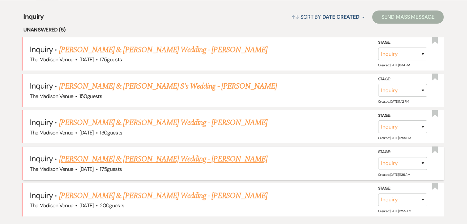
click at [170, 154] on link "[PERSON_NAME] & [PERSON_NAME] Wedding - [PERSON_NAME]" at bounding box center [163, 159] width 208 height 12
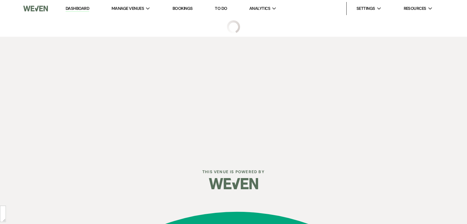
select select "5"
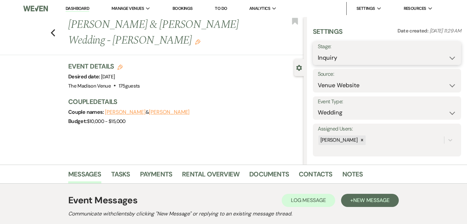
click at [342, 58] on select "Inquiry Follow Up Tour Requested Tour Confirmed Toured Proposal Sent Booked Lost" at bounding box center [387, 57] width 138 height 13
select select "8"
click at [318, 51] on select "Inquiry Follow Up Tour Requested Tour Confirmed Toured Proposal Sent Booked Lost" at bounding box center [387, 57] width 138 height 13
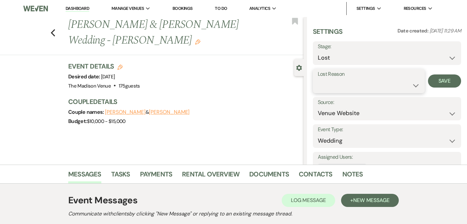
click at [355, 83] on select "Booked Elsewhere Budget Date Unavailable No Response Not a Good Match Capacity …" at bounding box center [369, 85] width 102 height 13
select select "4"
click at [318, 79] on select "Booked Elsewhere Budget Date Unavailable No Response Not a Good Match Capacity …" at bounding box center [369, 85] width 102 height 13
click at [447, 83] on button "Save" at bounding box center [444, 80] width 33 height 13
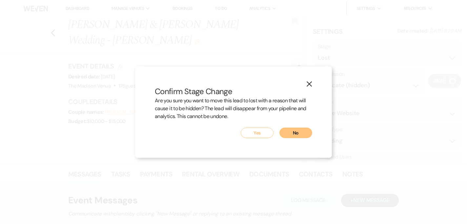
click at [260, 133] on button "Yes" at bounding box center [257, 132] width 33 height 10
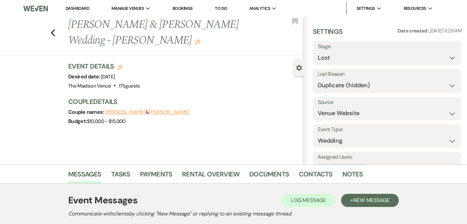
click at [76, 8] on link "Dashboard" at bounding box center [78, 9] width 24 height 6
select select "8"
select select "4"
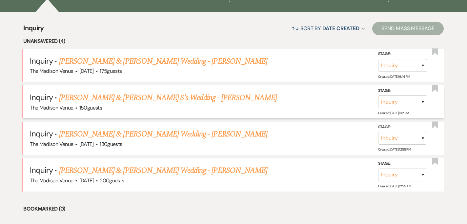
scroll to position [242, 0]
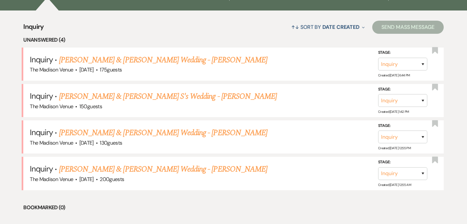
click at [148, 27] on div "↑↓ Sort By Date Created Expand Send Mass Message" at bounding box center [244, 26] width 400 height 17
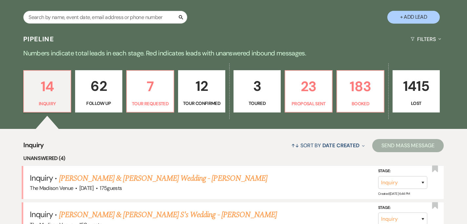
scroll to position [116, 0]
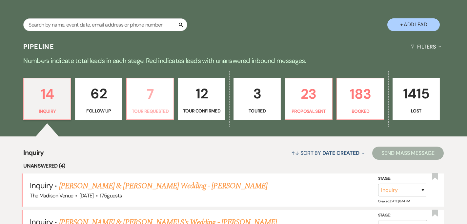
click at [141, 101] on p "7" at bounding box center [150, 94] width 39 height 22
select select "2"
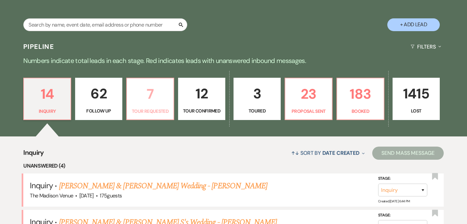
select select "2"
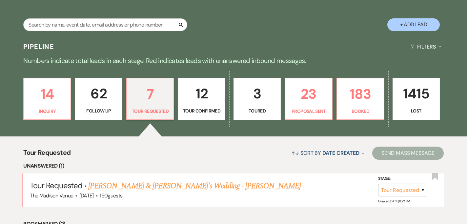
click at [110, 92] on p "62" at bounding box center [98, 94] width 39 height 22
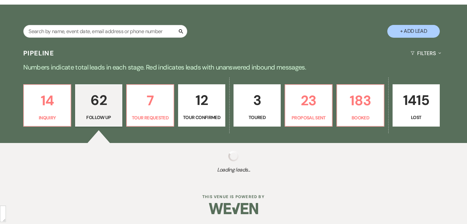
select select "9"
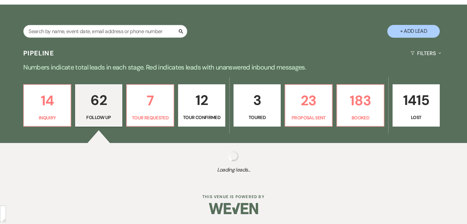
select select "9"
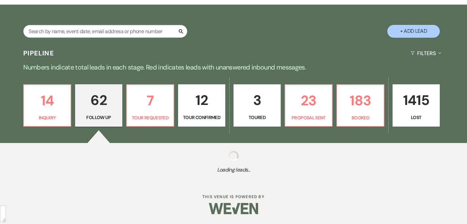
select select "9"
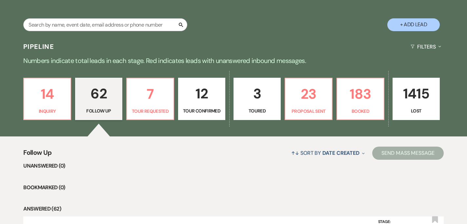
click at [193, 91] on p "12" at bounding box center [201, 94] width 39 height 22
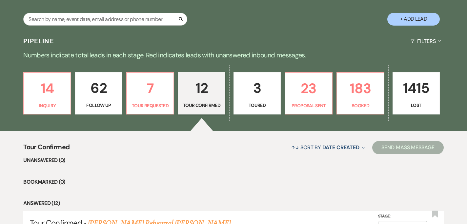
click at [258, 107] on p "Toured" at bounding box center [257, 105] width 39 height 7
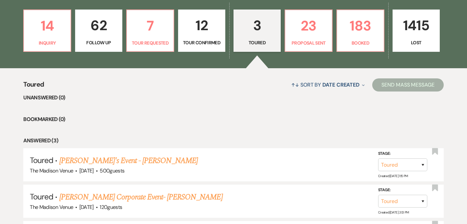
scroll to position [147, 0]
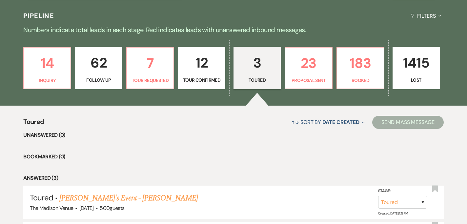
click at [306, 90] on div "14 Inquiry 62 Follow Up 7 Tour Requested 12 Tour Confirmed 3 Toured 23 Proposal…" at bounding box center [233, 72] width 467 height 67
click at [306, 75] on link "23 Proposal Sent" at bounding box center [308, 68] width 48 height 43
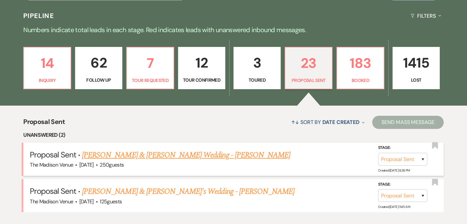
click at [203, 150] on link "[PERSON_NAME] & [PERSON_NAME] Wedding - [PERSON_NAME]" at bounding box center [186, 155] width 208 height 12
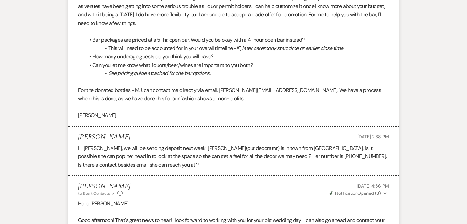
scroll to position [2610, 0]
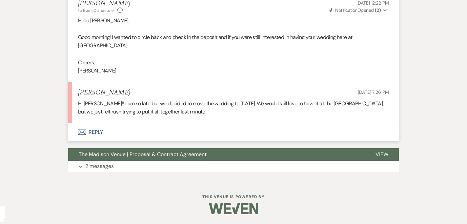
click at [110, 130] on button "Envelope Reply" at bounding box center [233, 132] width 330 height 18
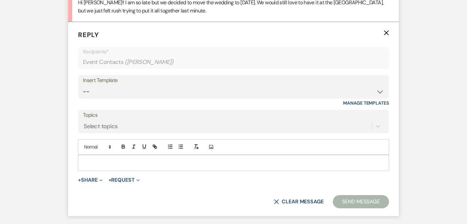
scroll to position [2718, 0]
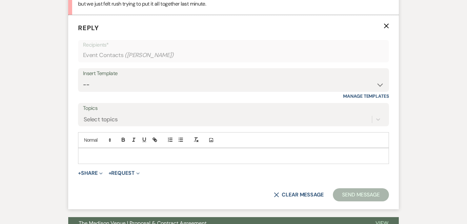
click at [102, 161] on div at bounding box center [233, 155] width 310 height 15
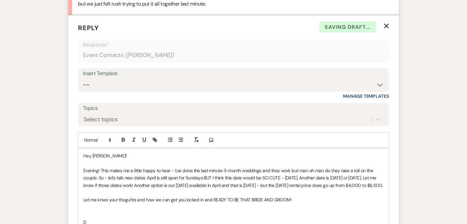
scroll to position [2727, 0]
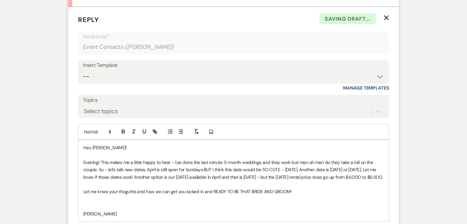
click at [100, 195] on p "Let me knwo your thoguhts and how we can get you locked in and READY TO BE THAT…" at bounding box center [233, 191] width 300 height 7
click at [126, 195] on p "Let me know your thoguhts and how we can get you locked in and READY TO BE THAT…" at bounding box center [233, 191] width 300 height 7
click at [0, 0] on span "thoughts" at bounding box center [0, 0] width 0 height 0
click at [251, 178] on p "Evening! This makes me a little happy to hear - I;ve done the last minute 3-mon…" at bounding box center [233, 170] width 300 height 22
click at [292, 178] on p "Evening! This makes me a little happy to hear - I;ve done the last minute 3-mon…" at bounding box center [233, 170] width 300 height 22
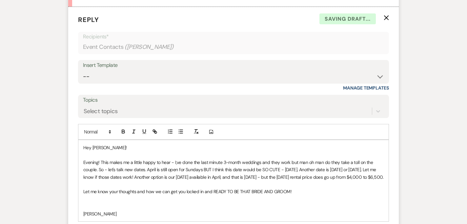
click at [0, 0] on div "—but" at bounding box center [0, 0] width 0 height 0
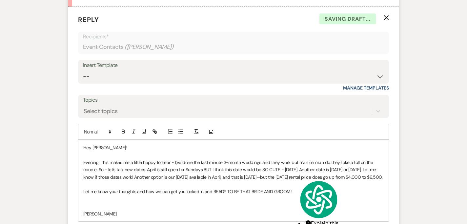
click at [293, 159] on p "Evening! This makes me a little happy to hear - I;ve done the last minute 3-mon…" at bounding box center [233, 170] width 300 height 22
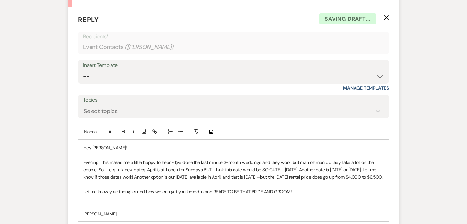
click at [215, 161] on p "Evening! This makes me a little happy to hear - I;ve done the last minute 3-mon…" at bounding box center [233, 170] width 300 height 22
click at [177, 161] on p "Evening! This makes me a little happy to hear - I;ve done the last-minute 3-mon…" at bounding box center [233, 170] width 300 height 22
click at [112, 168] on p "Evening! This makes me a little happy to hear - I;'ve done the last-minute 3-mo…" at bounding box center [233, 170] width 300 height 22
click at [0, 0] on span "Replace with" at bounding box center [0, 0] width 0 height 0
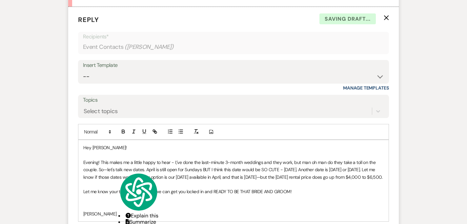
click at [207, 165] on p "Evening! This makes me a little happy to hear - I;'ve done the last-minute 3-mo…" at bounding box center [233, 170] width 300 height 22
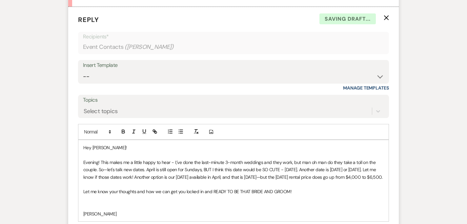
click at [177, 162] on p "Evening! This makes me a little happy to hear - I;'ve done the last-minute 3-mo…" at bounding box center [233, 170] width 300 height 22
click at [288, 171] on p "Evening! This makes me a little happy to hear - I've done the last-minute 3-mon…" at bounding box center [233, 170] width 300 height 22
click at [0, 0] on qb-div "Replace with —[DATE]." at bounding box center [0, 0] width 0 height 0
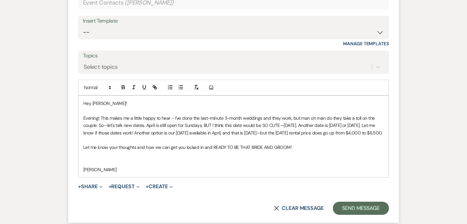
scroll to position [2860, 0]
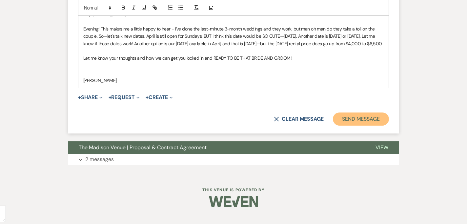
click at [365, 124] on button "Send Message" at bounding box center [361, 118] width 56 height 13
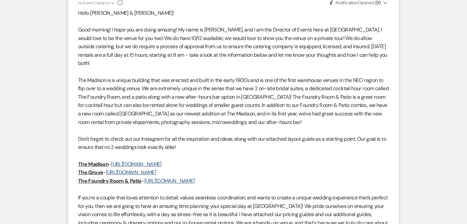
scroll to position [0, 0]
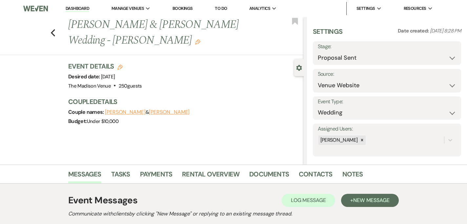
click at [87, 8] on link "Dashboard" at bounding box center [78, 9] width 24 height 6
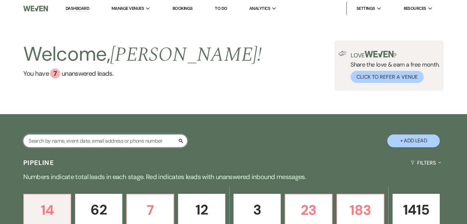
click at [96, 135] on input "text" at bounding box center [105, 140] width 164 height 13
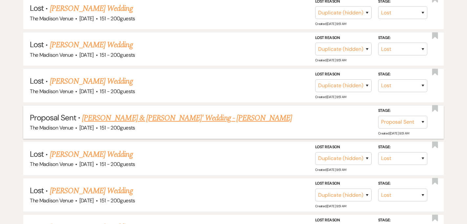
scroll to position [435, 0]
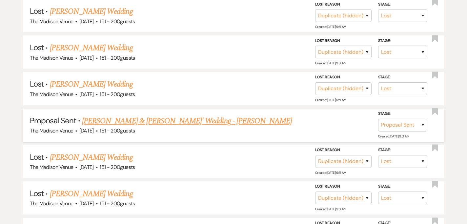
click at [126, 118] on link "[PERSON_NAME] & [PERSON_NAME]' Wedding - [PERSON_NAME]" at bounding box center [187, 121] width 210 height 12
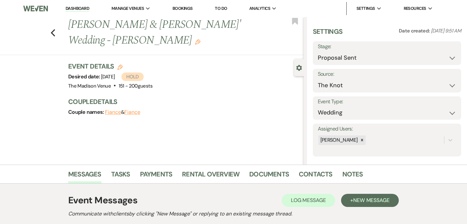
click at [121, 62] on h3 "Event Details Edit" at bounding box center [110, 66] width 84 height 9
click at [120, 65] on icon "Edit" at bounding box center [119, 67] width 5 height 5
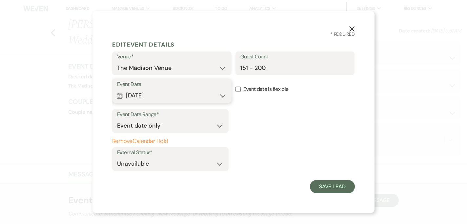
click at [169, 100] on button "Calendar [DATE] Expand" at bounding box center [171, 95] width 109 height 13
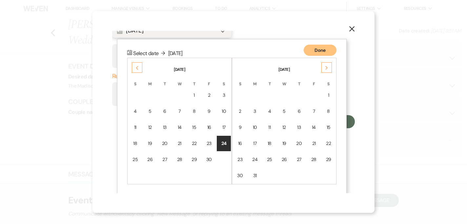
scroll to position [66, 0]
click at [325, 126] on td "15" at bounding box center [328, 126] width 14 height 15
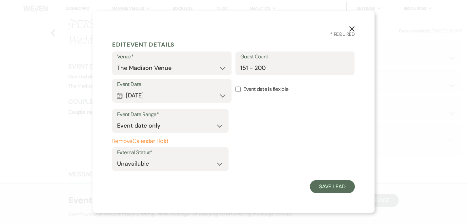
scroll to position [0, 0]
click at [321, 185] on button "Save Lead" at bounding box center [332, 186] width 45 height 13
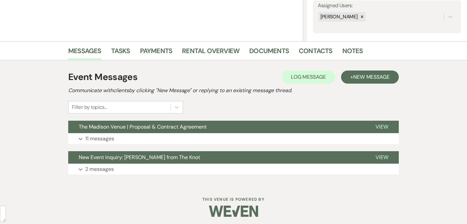
scroll to position [126, 0]
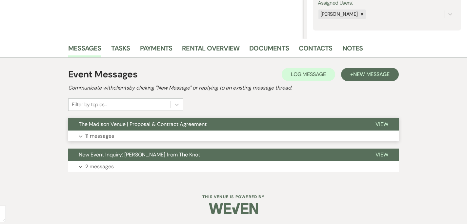
click at [266, 139] on button "Expand 11 messages" at bounding box center [233, 135] width 330 height 11
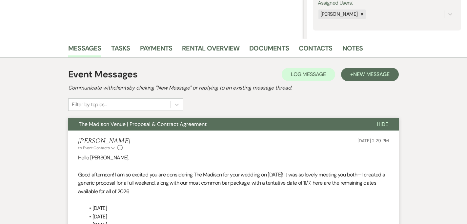
click at [361, 83] on div "Event Messages Log Log Message + New Message Communicate with clients by clicki…" at bounding box center [233, 89] width 330 height 43
click at [359, 76] on span "New Message" at bounding box center [371, 74] width 36 height 7
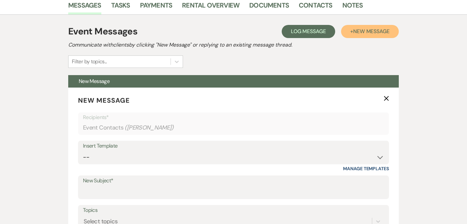
scroll to position [271, 0]
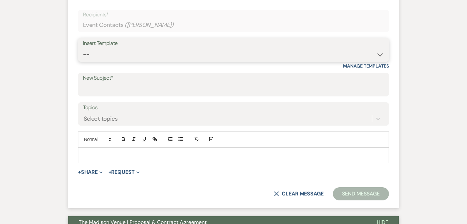
click at [170, 56] on select "-- Weven Planning Portal Introduction (Booked Events) Corporate Lead Follow Up …" at bounding box center [233, 54] width 301 height 13
click at [83, 48] on select "-- Weven Planning Portal Introduction (Booked Events) Corporate Lead Follow Up …" at bounding box center [233, 54] width 301 height 13
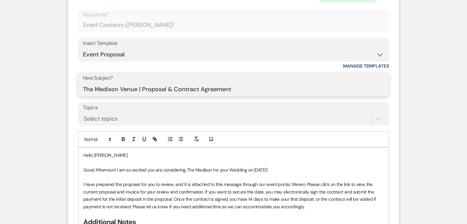
click at [253, 92] on input "The Madison Venue | Proposal & Contract Agreement" at bounding box center [233, 89] width 301 height 13
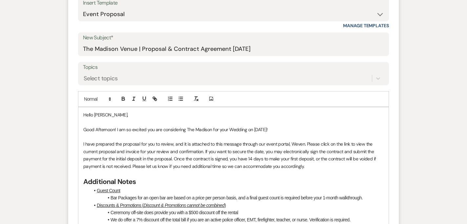
click at [288, 129] on p "Good Afternoon! I am so excited you are considering The Madison for your Weddin…" at bounding box center [233, 129] width 300 height 7
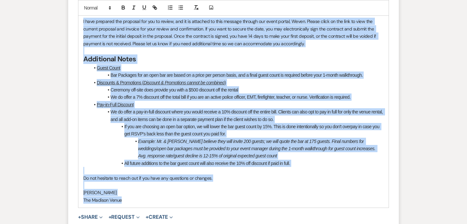
scroll to position [519, 0]
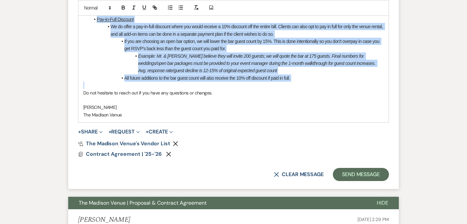
drag, startPoint x: 82, startPoint y: 145, endPoint x: 225, endPoint y: 84, distance: 154.8
click at [225, 84] on div "Hello [PERSON_NAME], Good Afternoon! I am so excited you are considering The Ma…" at bounding box center [233, 10] width 310 height 223
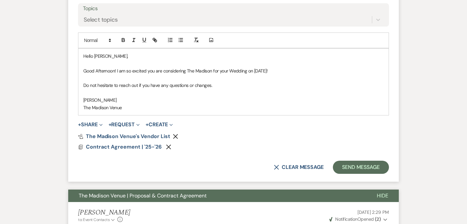
scroll to position [363, 0]
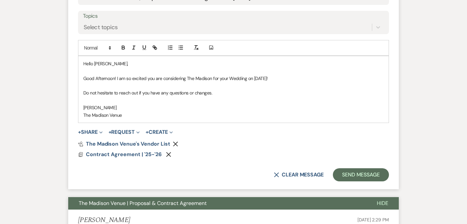
click at [112, 78] on p "Good Afternoon! I am so excited you are considering The Madison for your Weddin…" at bounding box center [233, 78] width 300 height 7
click at [225, 78] on p "Good evening! I am so excited you are considering The Madison for your Wedding …" at bounding box center [233, 78] width 300 height 7
click at [0, 0] on span "Correct the capitalization" at bounding box center [0, 0] width 0 height 0
drag, startPoint x: 247, startPoint y: 78, endPoint x: 124, endPoint y: 79, distance: 123.2
click at [124, 79] on p "Good evening! I am so excited you are considering The Madison for your wedding …" at bounding box center [233, 78] width 300 height 7
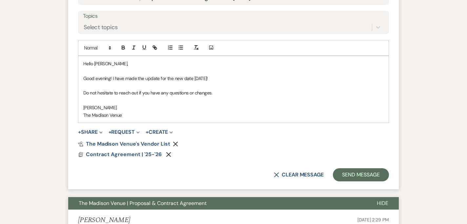
click at [225, 76] on p "Good evening! I have made the update for the new date [DATE]!" at bounding box center [233, 78] width 300 height 7
click at [100, 131] on span "Expand" at bounding box center [100, 131] width 5 height 7
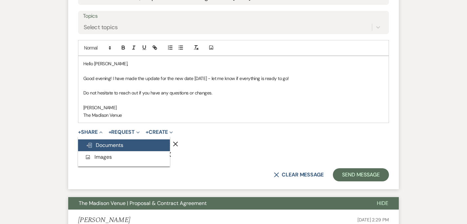
click at [104, 144] on span "Doc Upload Documents" at bounding box center [104, 145] width 37 height 7
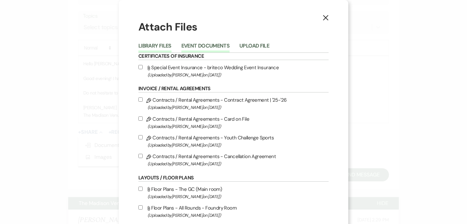
click at [214, 47] on button "Event Documents" at bounding box center [205, 47] width 48 height 9
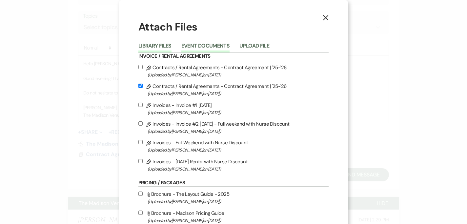
click at [166, 46] on button "Library Files" at bounding box center [154, 47] width 33 height 9
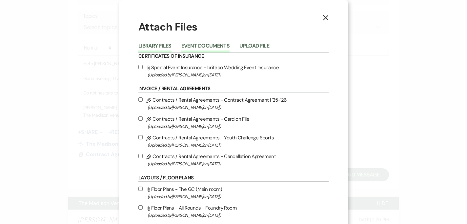
click at [203, 49] on button "Event Documents" at bounding box center [205, 47] width 48 height 9
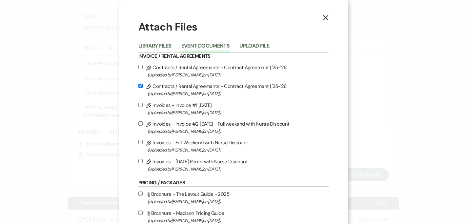
click at [209, 142] on label "Pencil Invoices - Full Weekend with Nurse Discount (Uploaded by [PERSON_NAME] o…" at bounding box center [233, 145] width 190 height 15
click at [143, 142] on input "Pencil Invoices - Full Weekend with Nurse Discount (Uploaded by [PERSON_NAME] o…" at bounding box center [140, 142] width 4 height 4
click at [328, 19] on button "X" at bounding box center [326, 17] width 10 height 11
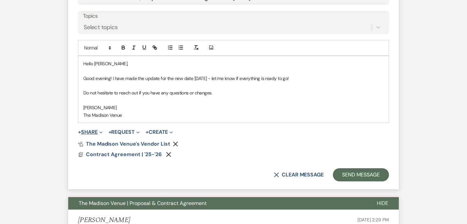
click at [88, 134] on button "+ Share Expand" at bounding box center [90, 131] width 25 height 5
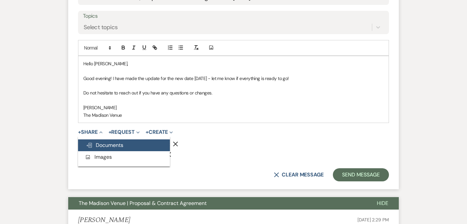
click at [113, 147] on span "Doc Upload Documents" at bounding box center [104, 145] width 37 height 7
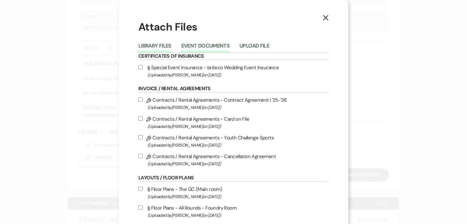
click at [225, 47] on button "Event Documents" at bounding box center [205, 47] width 48 height 9
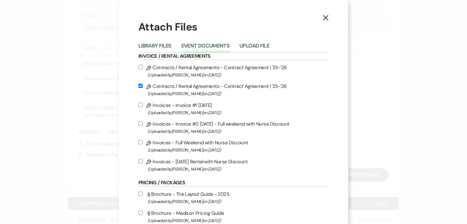
click at [224, 124] on label "Pencil Invoices - Invoice #2 [DATE] - Full weekend with Nurse Discount (Uploade…" at bounding box center [233, 127] width 190 height 15
click at [143, 124] on input "Pencil Invoices - Invoice #2 [DATE] - Full weekend with Nurse Discount (Uploade…" at bounding box center [140, 123] width 4 height 4
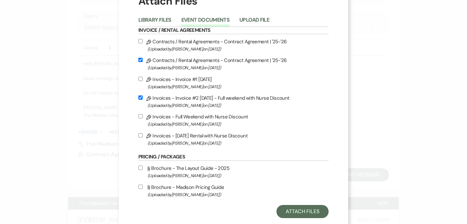
scroll to position [27, 0]
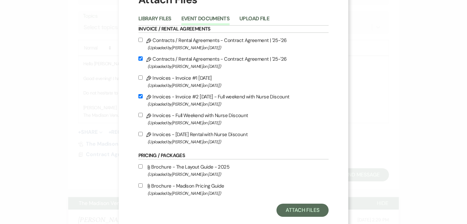
click at [222, 117] on label "Pencil Invoices - Full Weekend with Nurse Discount (Uploaded by [PERSON_NAME] o…" at bounding box center [233, 118] width 190 height 15
click at [143, 117] on input "Pencil Invoices - Full Weekend with Nurse Discount (Uploaded by [PERSON_NAME] o…" at bounding box center [140, 115] width 4 height 4
click at [205, 96] on label "Pencil Invoices - Invoice #2 [DATE] - Full weekend with Nurse Discount (Uploade…" at bounding box center [233, 99] width 190 height 15
click at [143, 96] on input "Pencil Invoices - Invoice #2 [DATE] - Full weekend with Nurse Discount (Uploade…" at bounding box center [140, 96] width 4 height 4
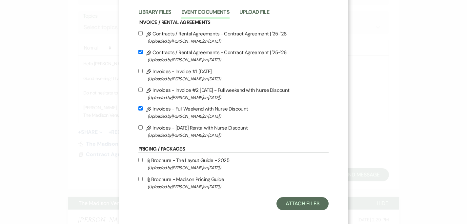
scroll to position [41, 0]
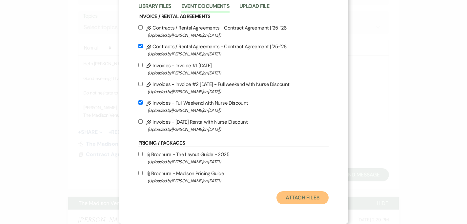
click at [297, 192] on button "Attach Files" at bounding box center [302, 197] width 52 height 13
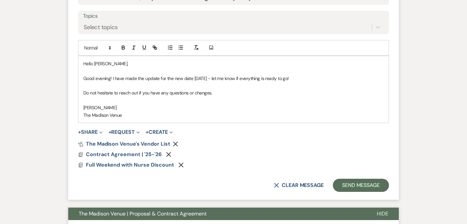
click at [139, 187] on div "X Clear message Send Message" at bounding box center [233, 185] width 311 height 13
click at [368, 192] on form "New Message X Draft saved! Recipients* Event Contacts ( [PERSON_NAME] ) Insert …" at bounding box center [233, 46] width 330 height 306
click at [344, 183] on button "Send Message" at bounding box center [361, 185] width 56 height 13
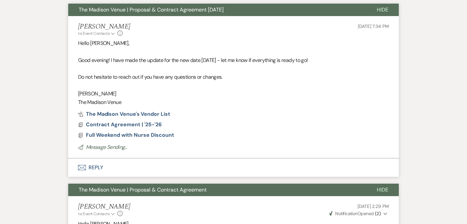
scroll to position [293, 0]
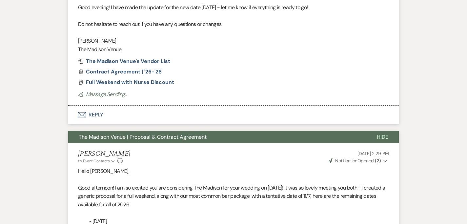
click at [129, 67] on div "Pref Vendors The Madison Venue's Vendor List Docs Contract Agreement | '25-'26 …" at bounding box center [233, 72] width 311 height 26
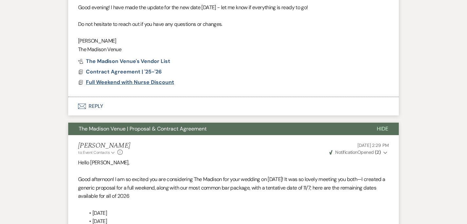
click at [126, 82] on span "Full Weekend with Nurse Discount" at bounding box center [130, 82] width 88 height 7
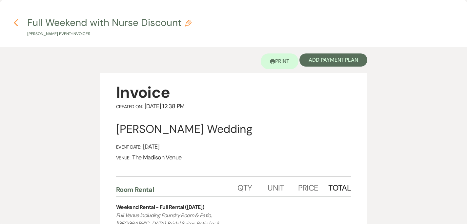
click at [15, 24] on use "button" at bounding box center [16, 22] width 4 height 7
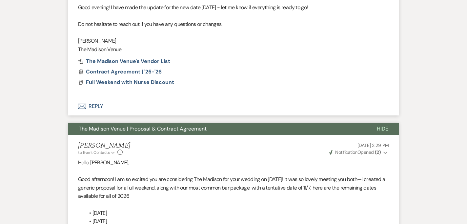
click at [142, 72] on span "Contract Agreement | '25-'26" at bounding box center [124, 71] width 76 height 7
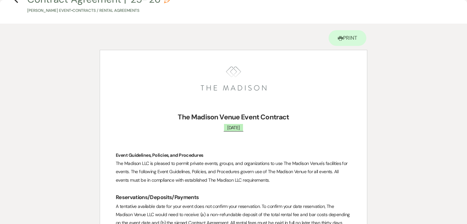
scroll to position [0, 0]
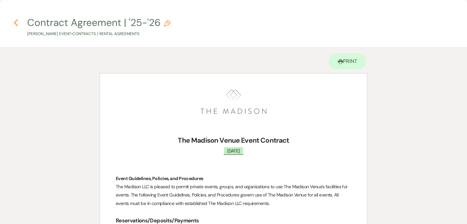
click at [17, 21] on icon "Previous" at bounding box center [15, 23] width 5 height 8
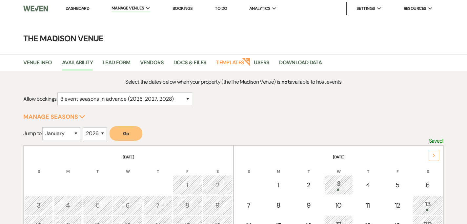
select select "3"
select select "2026"
click at [53, 136] on select "January February March April May June July August September October November De…" at bounding box center [61, 133] width 38 height 13
click at [44, 127] on select "January February March April May June July August September October November De…" at bounding box center [61, 133] width 38 height 13
click at [70, 133] on select "January February March April May June July August September October November De…" at bounding box center [61, 133] width 38 height 13
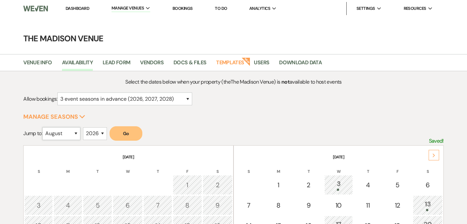
select select "4"
click at [44, 127] on select "January February March April May June July August September October November De…" at bounding box center [61, 133] width 38 height 13
click at [125, 135] on button "Go" at bounding box center [125, 133] width 33 height 14
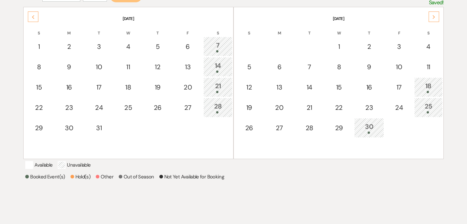
scroll to position [136, 0]
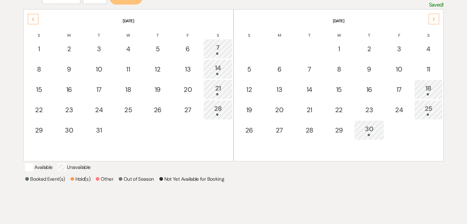
click at [421, 116] on td "25" at bounding box center [428, 110] width 29 height 20
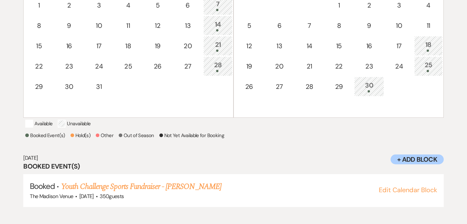
scroll to position [184, 0]
